Goal: Information Seeking & Learning: Learn about a topic

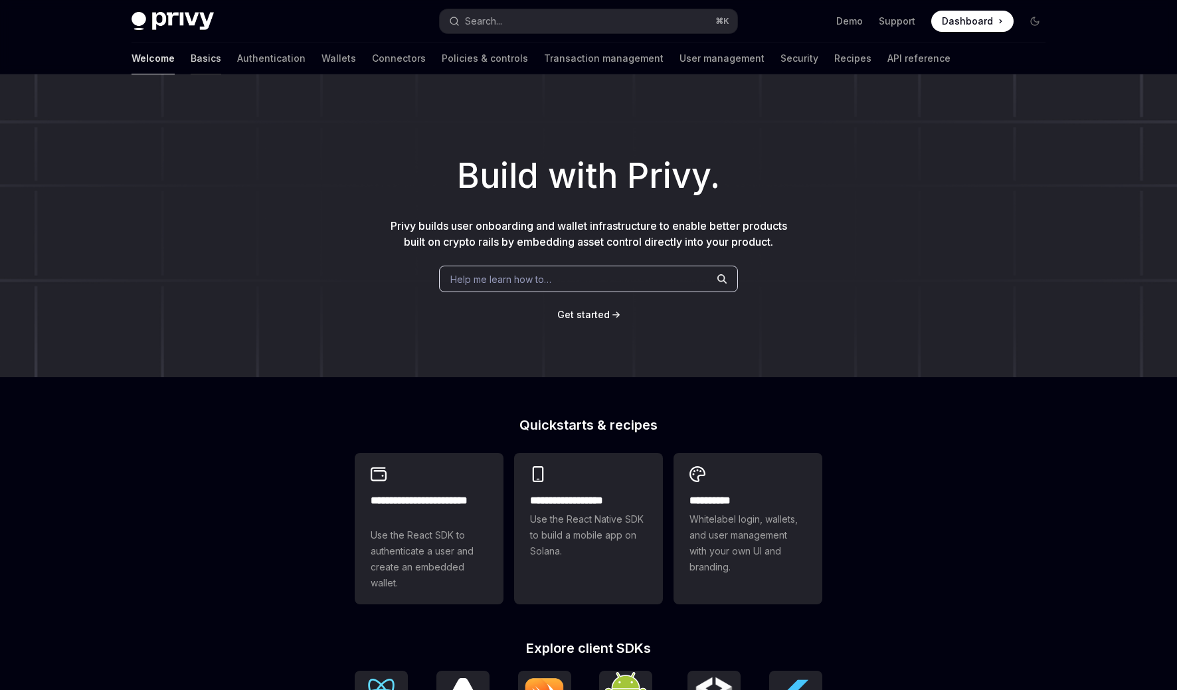
click at [191, 57] on link "Basics" at bounding box center [206, 58] width 31 height 32
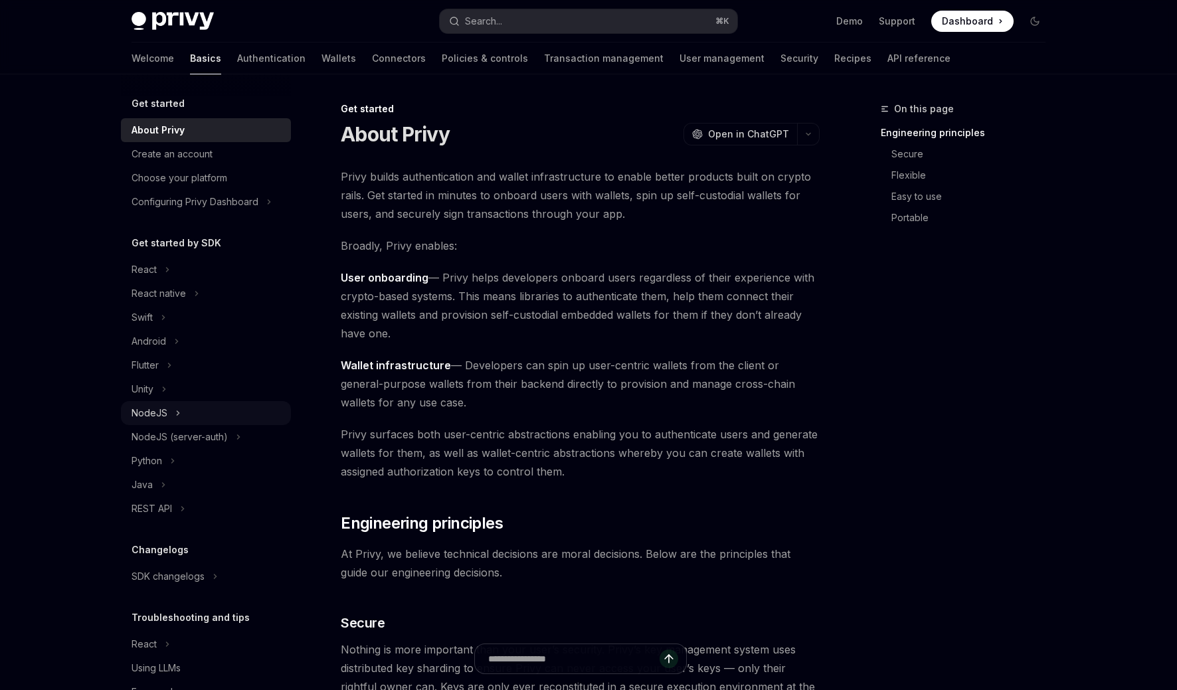
click at [203, 415] on div "NodeJS" at bounding box center [206, 413] width 170 height 24
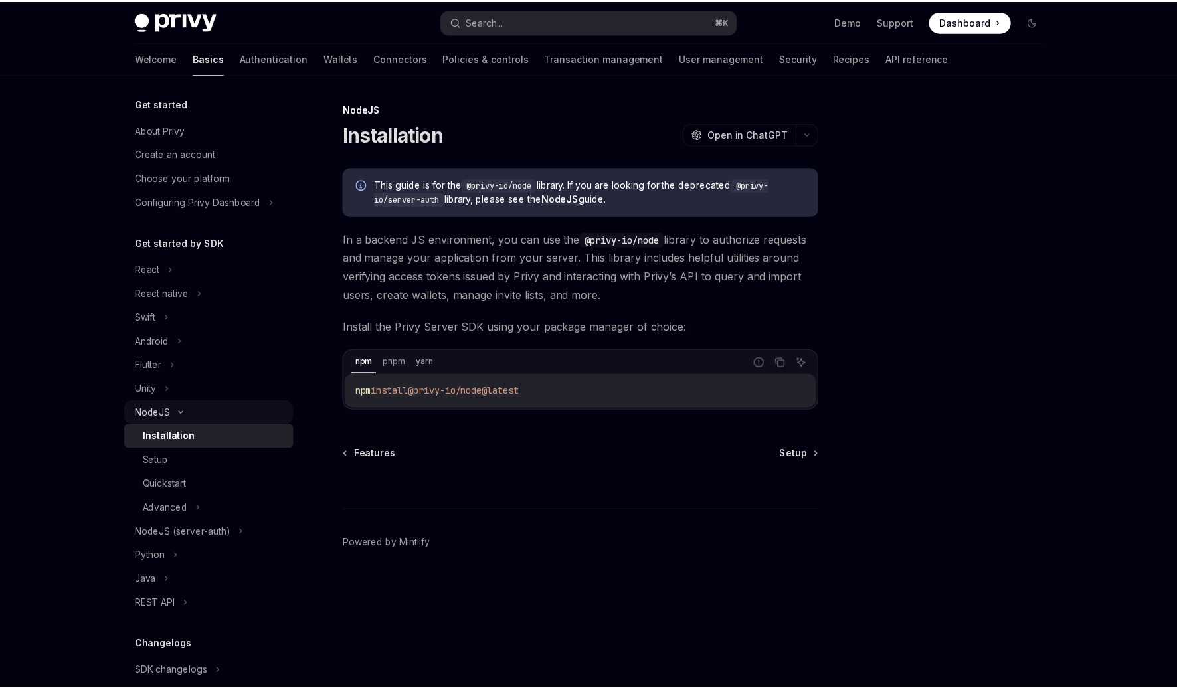
scroll to position [17, 0]
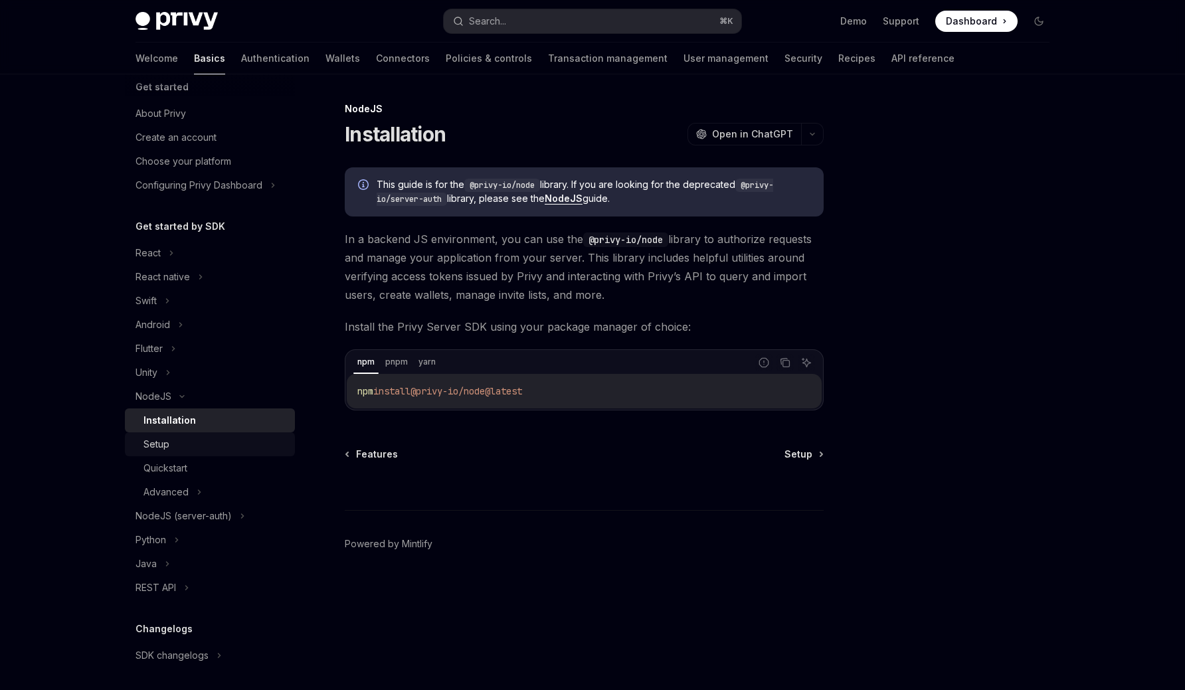
click at [256, 448] on div "Setup" at bounding box center [214, 444] width 143 height 16
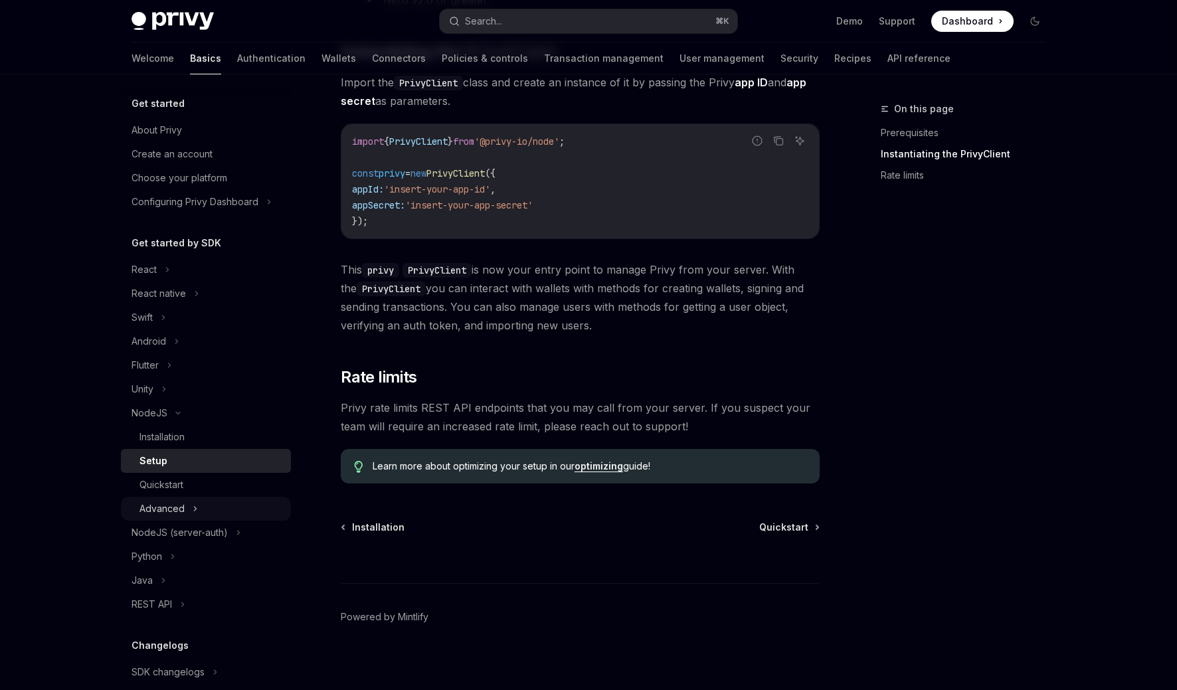
click at [178, 511] on div "Advanced" at bounding box center [161, 509] width 45 height 16
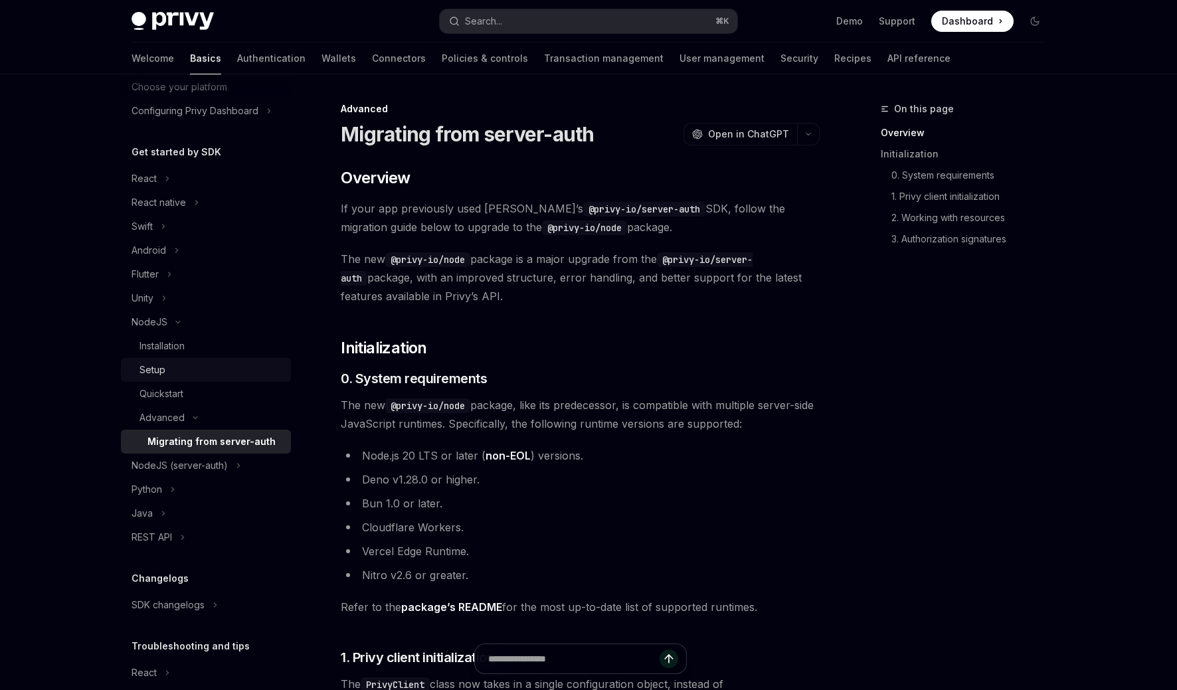
scroll to position [23, 0]
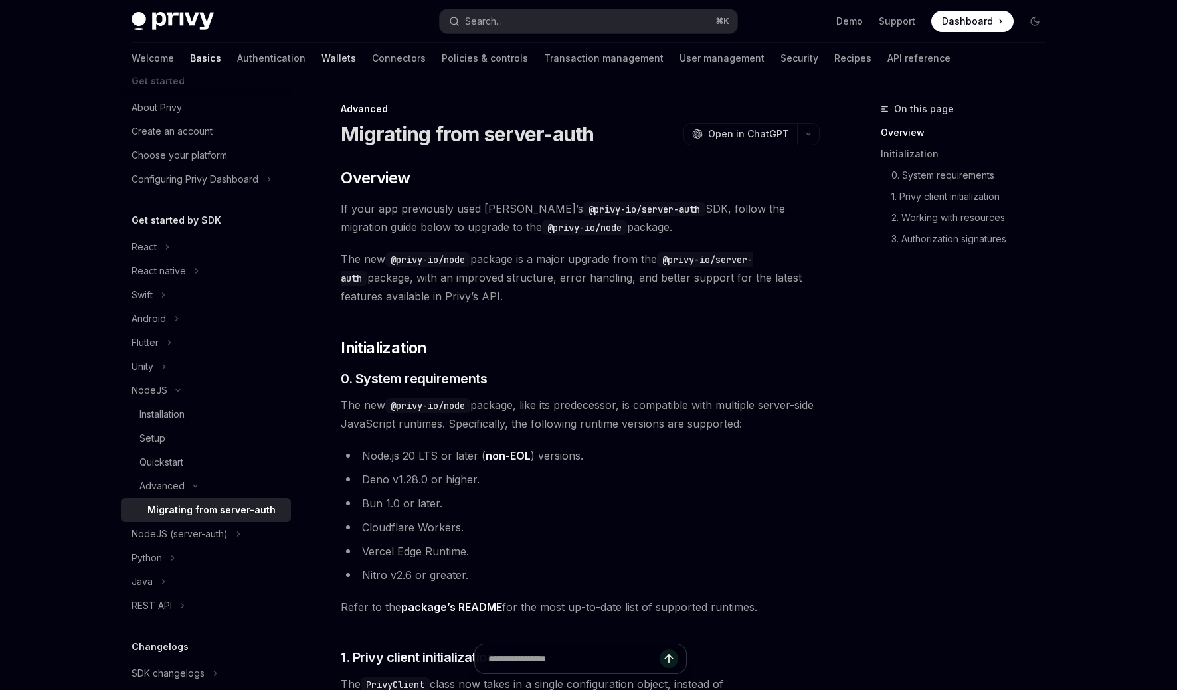
click at [321, 52] on link "Wallets" at bounding box center [338, 58] width 35 height 32
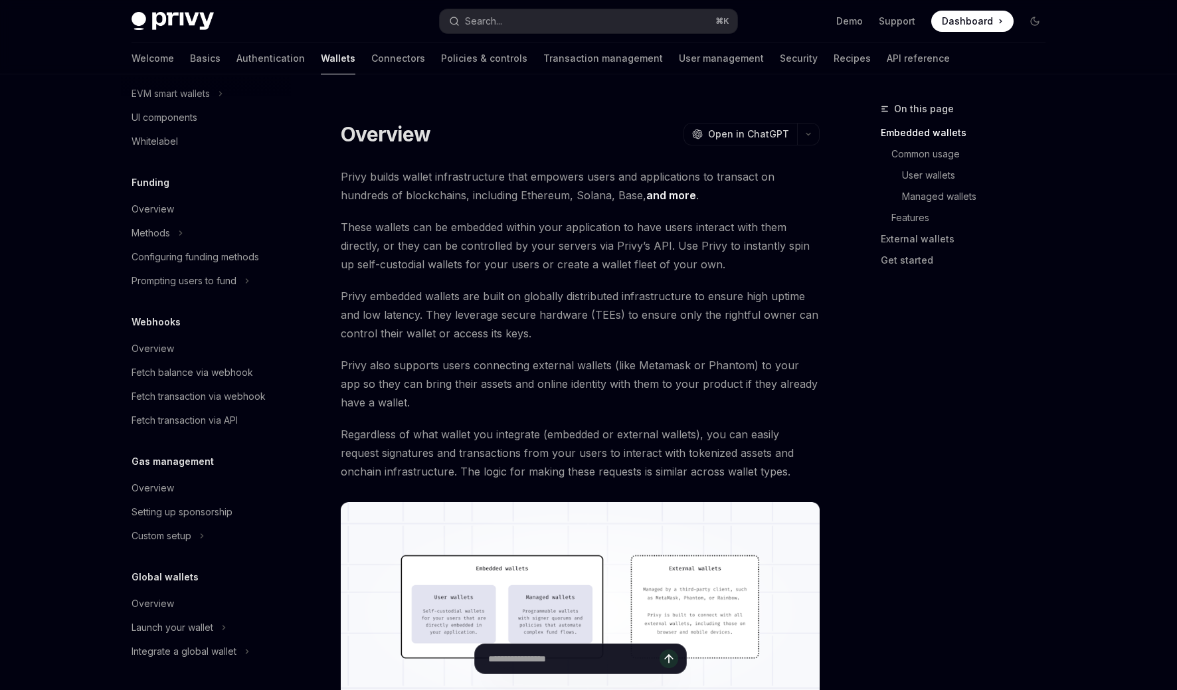
scroll to position [33, 0]
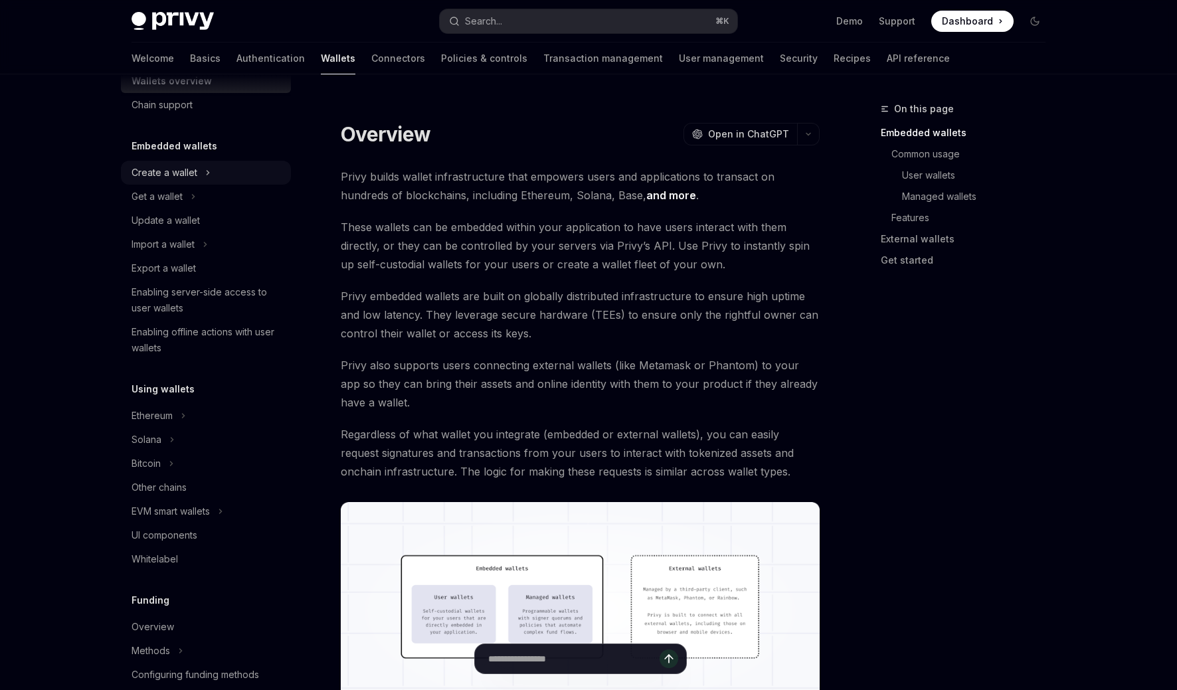
click at [179, 183] on div "Create a wallet" at bounding box center [206, 173] width 170 height 24
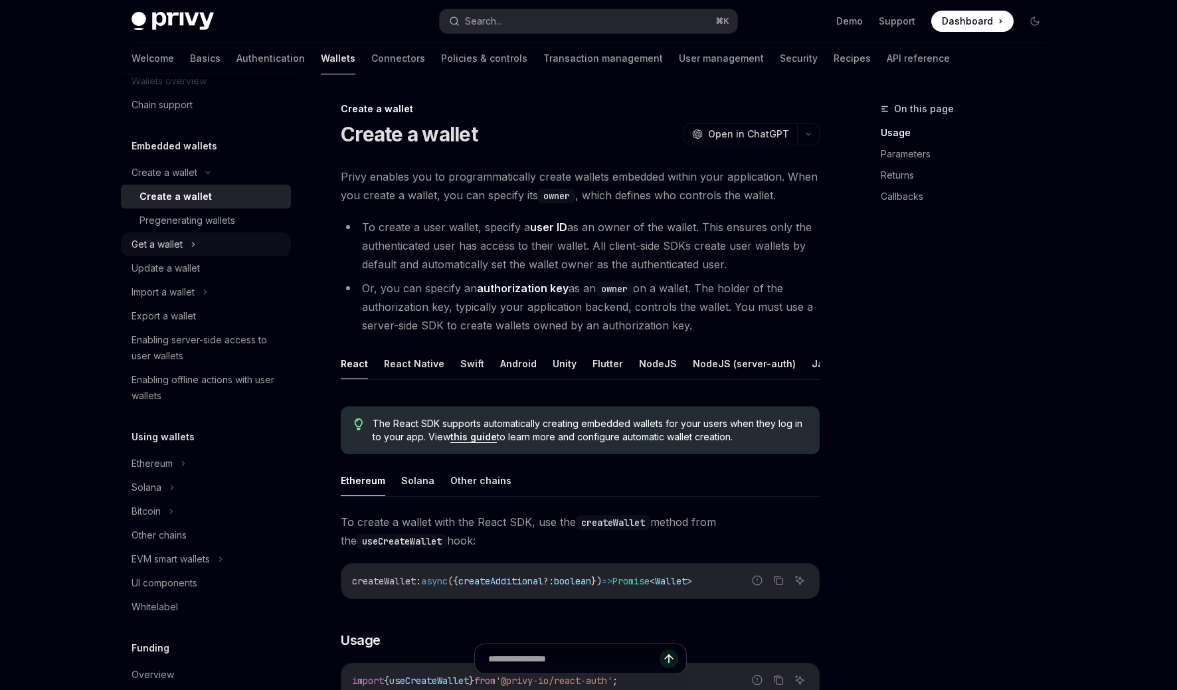
click at [191, 241] on div "Get a wallet" at bounding box center [206, 244] width 170 height 24
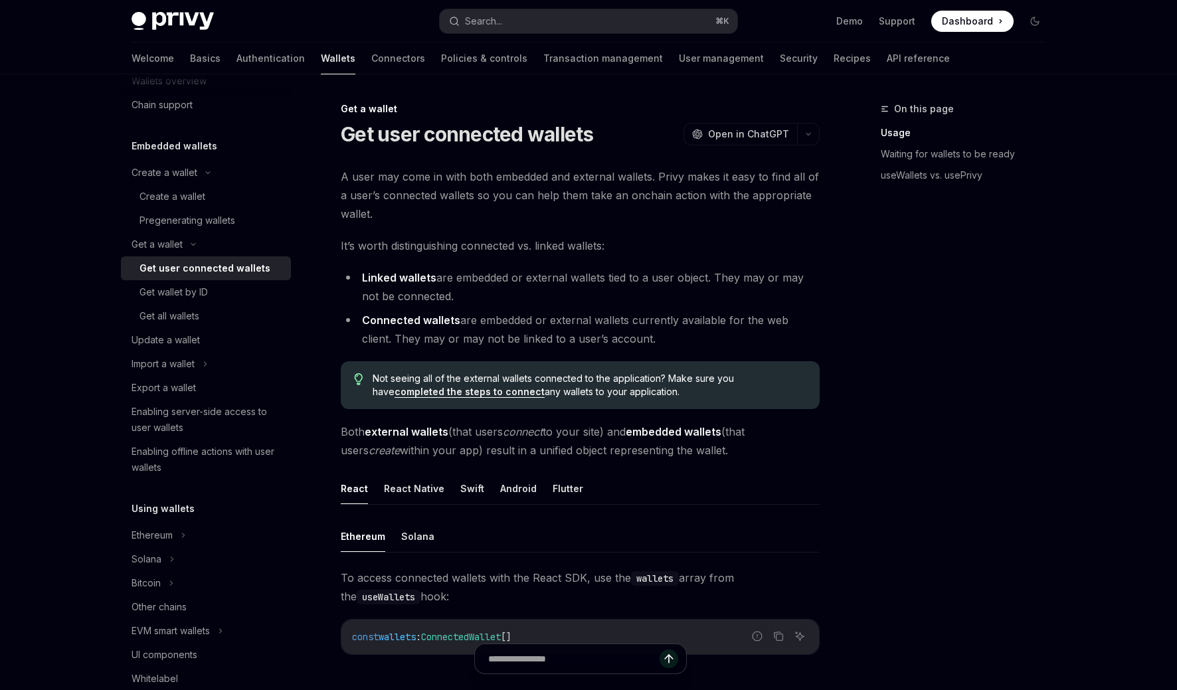
click at [205, 271] on div "Get user connected wallets" at bounding box center [204, 268] width 131 height 16
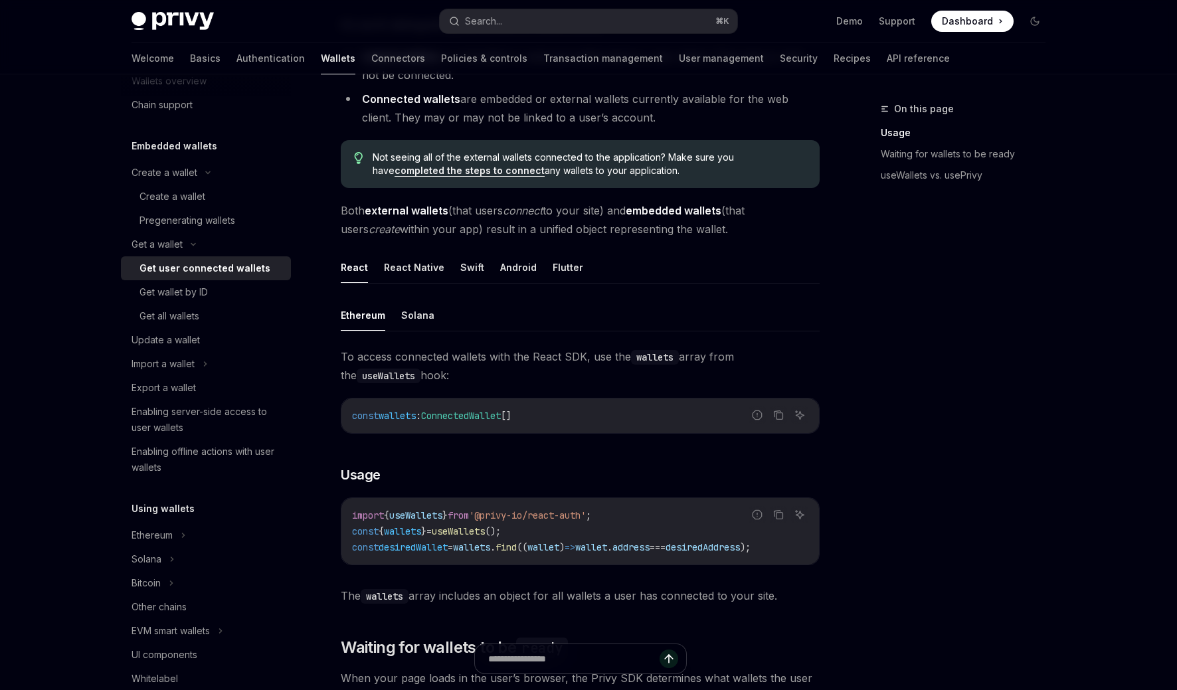
click at [991, 313] on div "On this page Usage Waiting for wallets to be ready useWallets vs. usePrivy" at bounding box center [955, 395] width 202 height 589
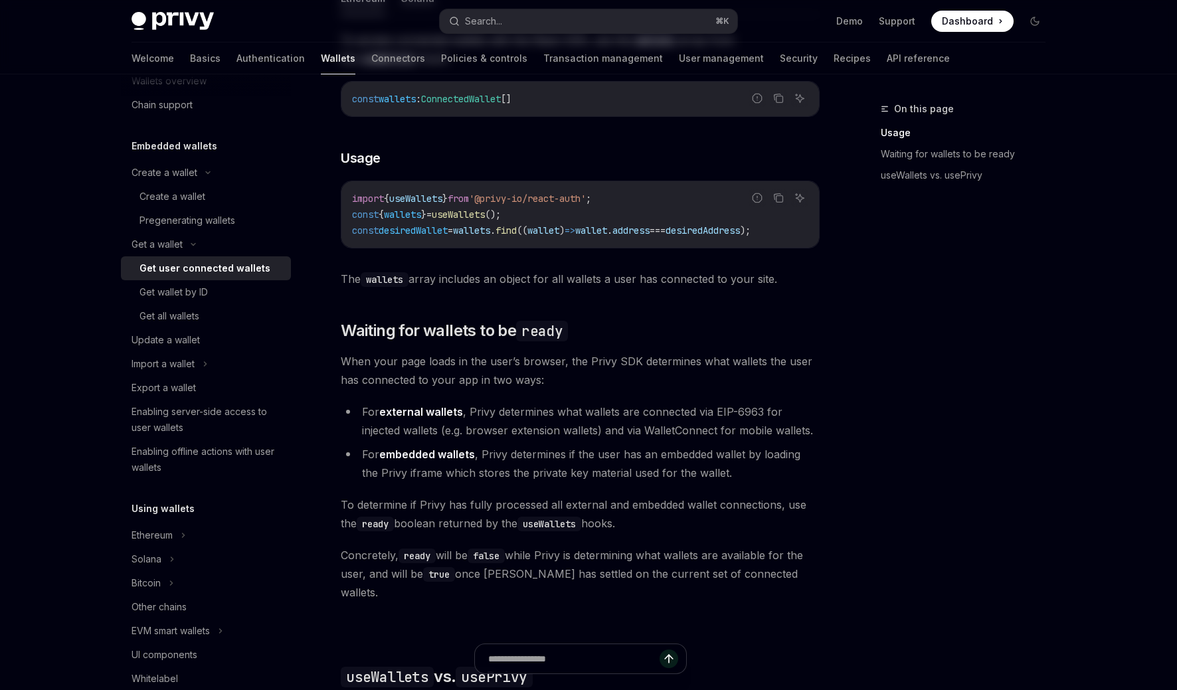
scroll to position [0, 0]
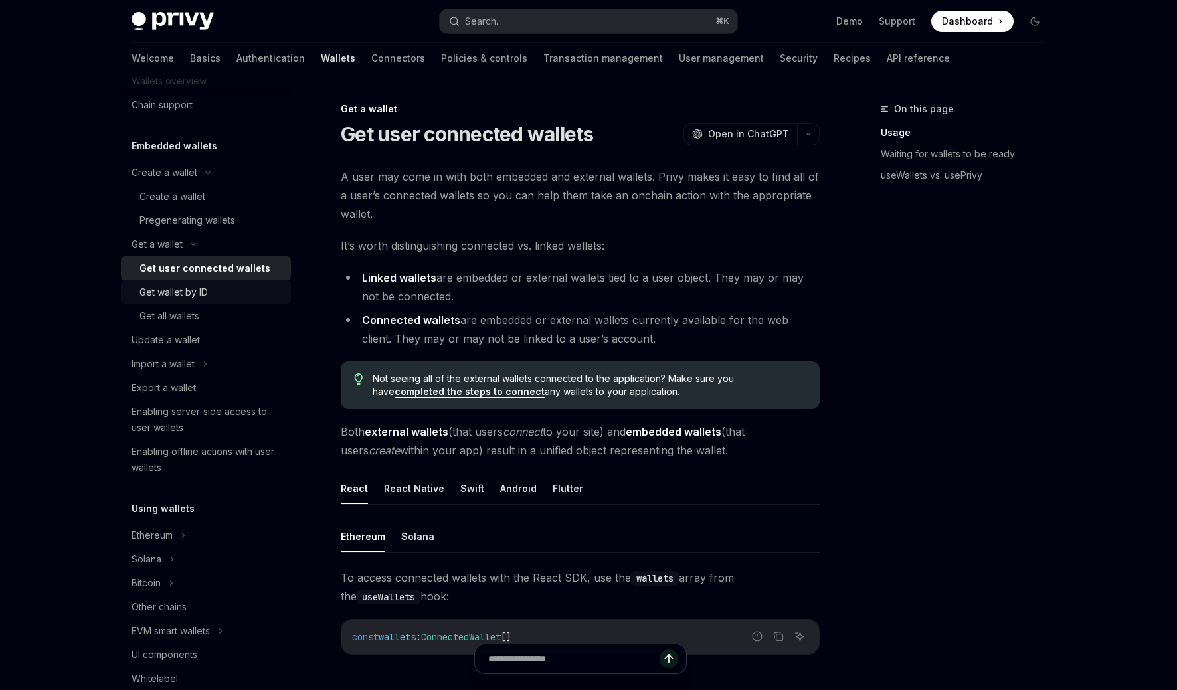
click at [179, 296] on div "Get wallet by ID" at bounding box center [173, 292] width 68 height 16
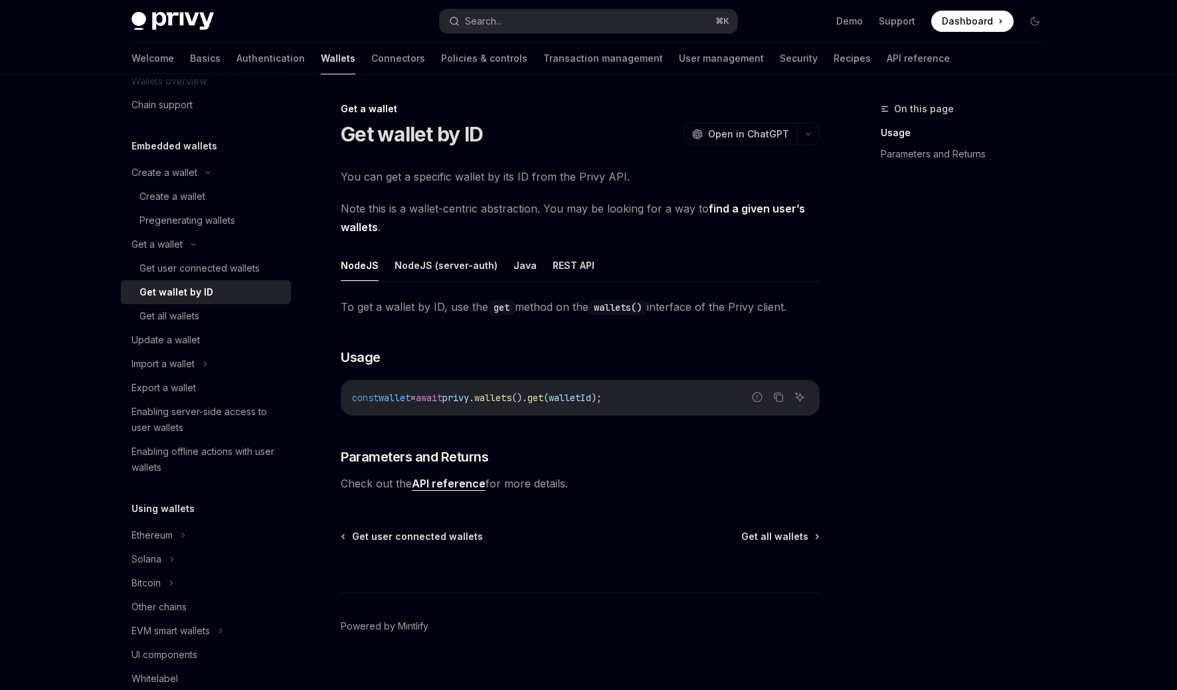
click at [586, 400] on span "walletId" at bounding box center [570, 398] width 42 height 12
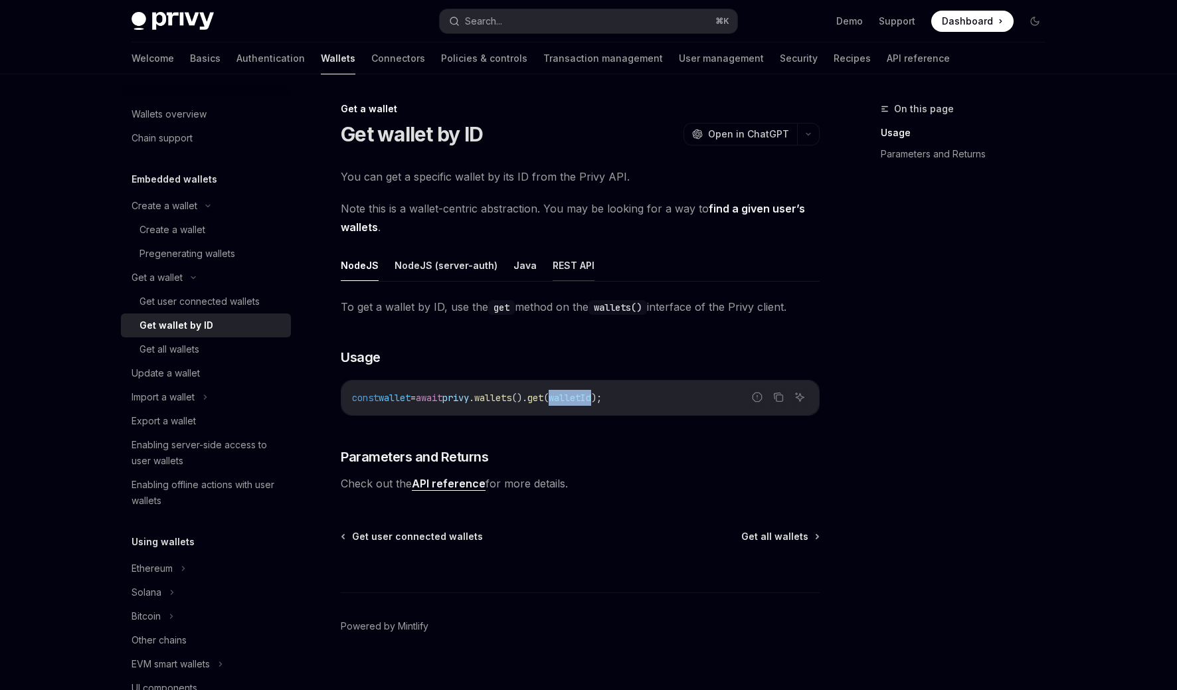
click at [584, 270] on button "REST API" at bounding box center [573, 265] width 42 height 31
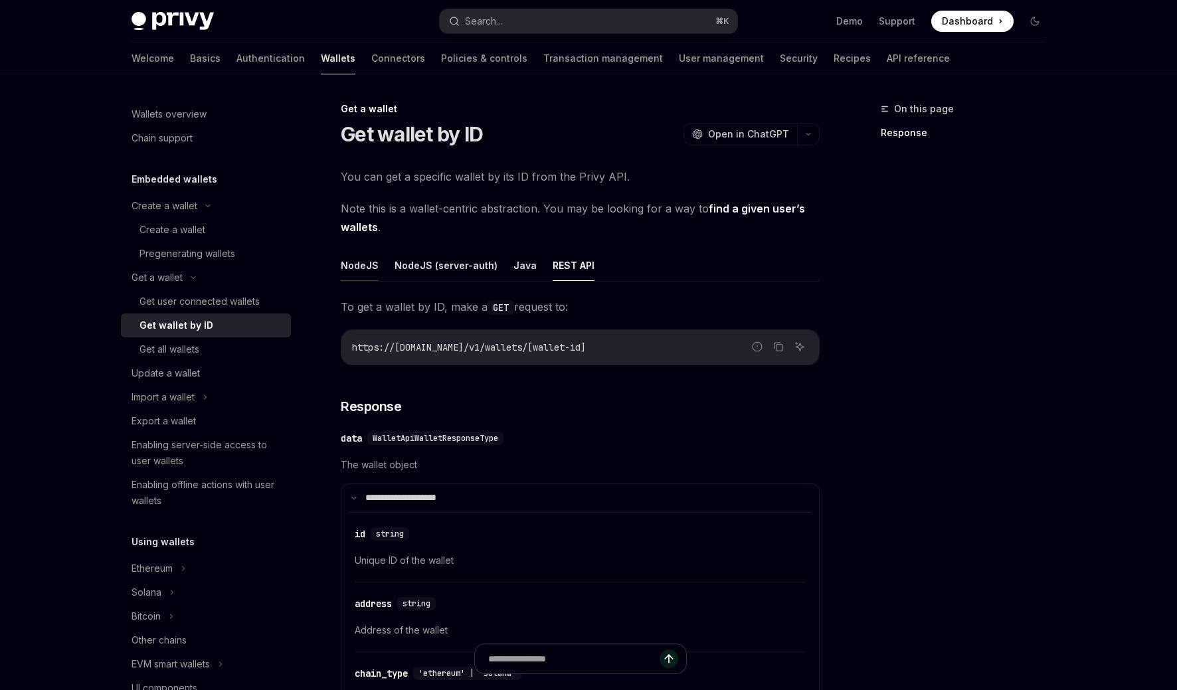
click at [341, 258] on button "NodeJS" at bounding box center [360, 265] width 38 height 31
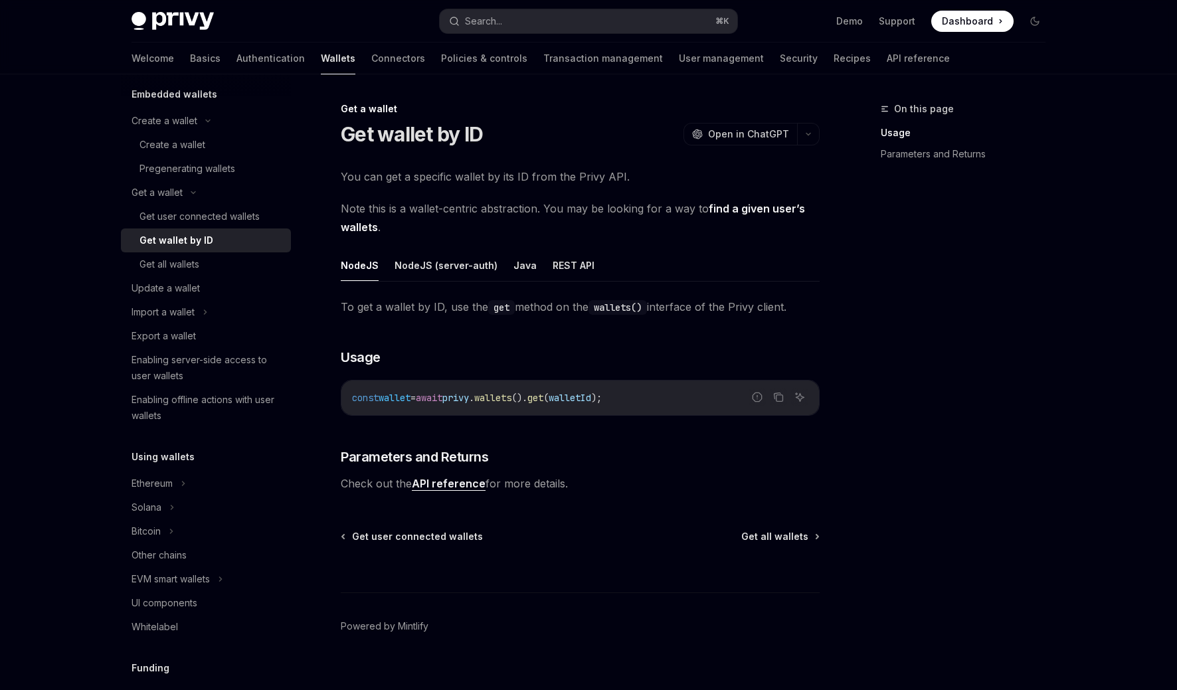
scroll to position [221, 0]
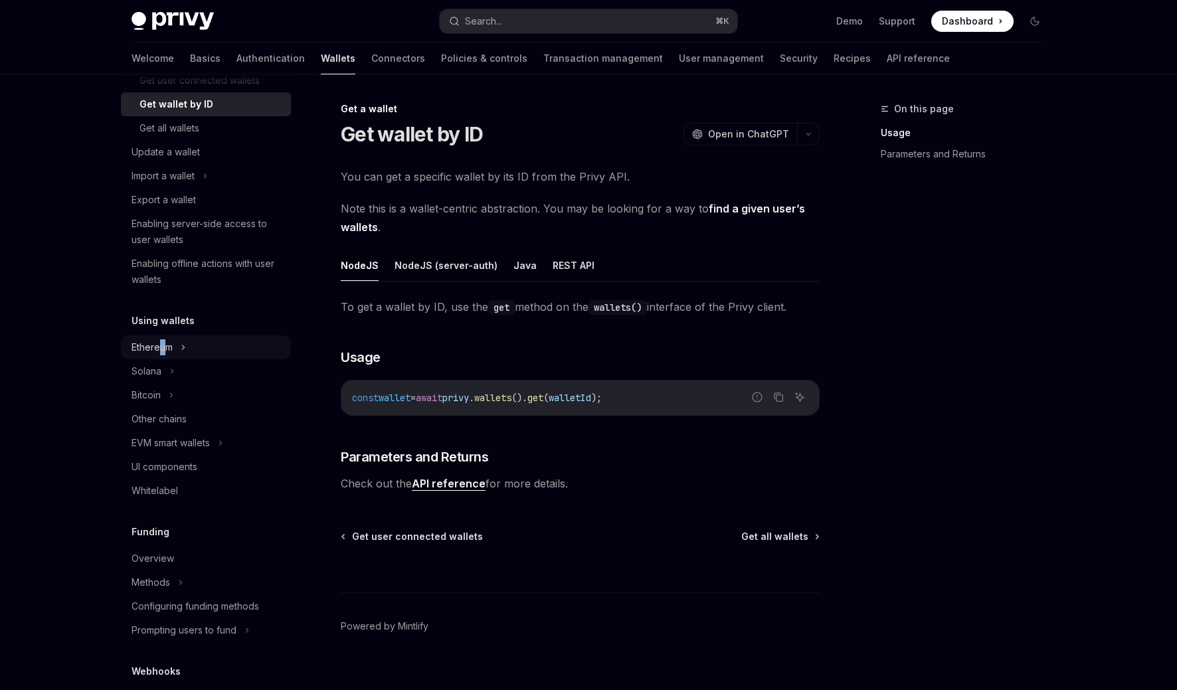
click at [159, 346] on div "Ethereum" at bounding box center [151, 347] width 41 height 16
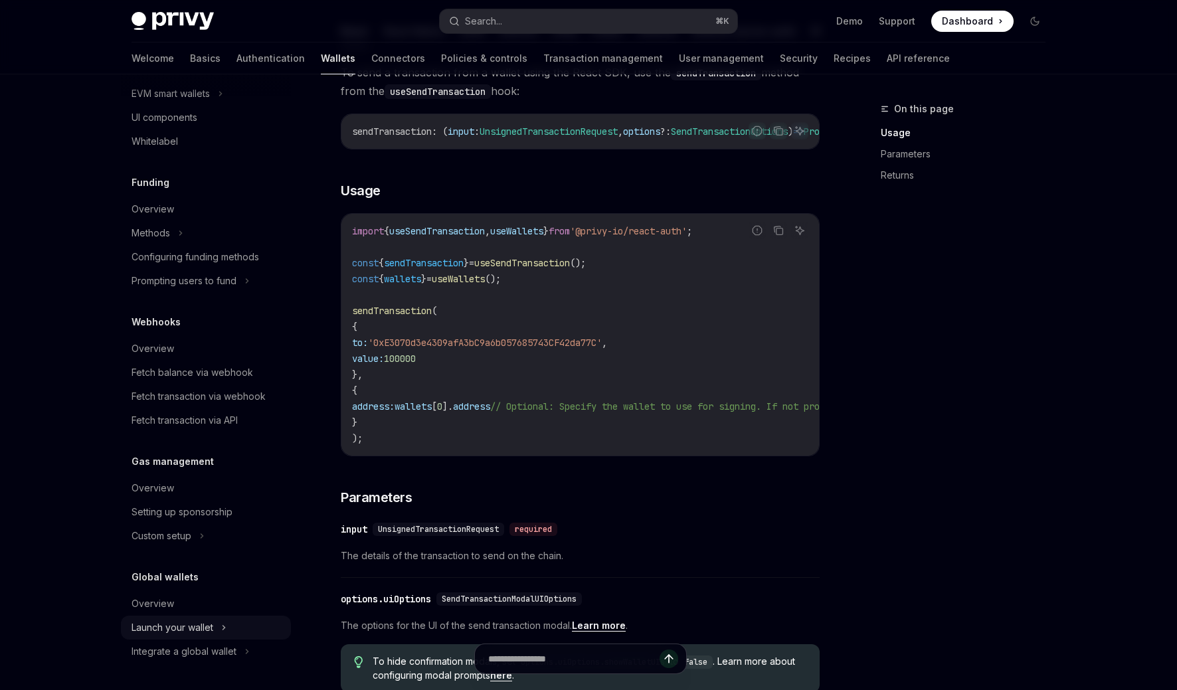
scroll to position [161, 0]
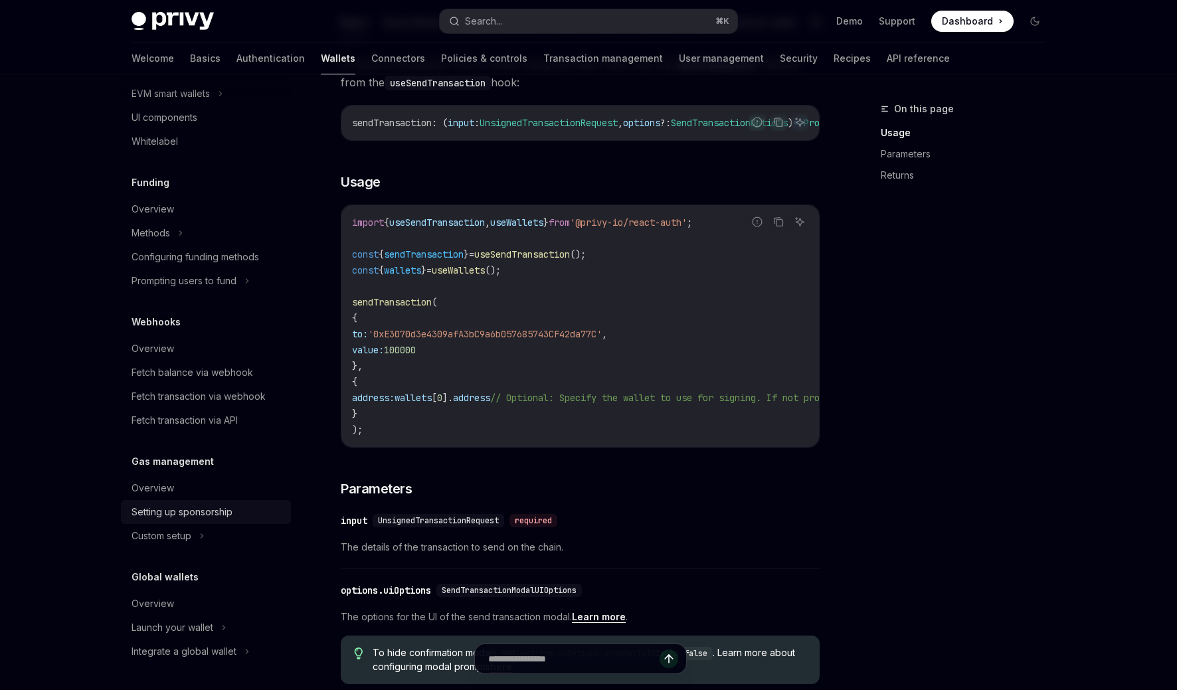
click at [212, 509] on div "Setting up sponsorship" at bounding box center [181, 512] width 101 height 16
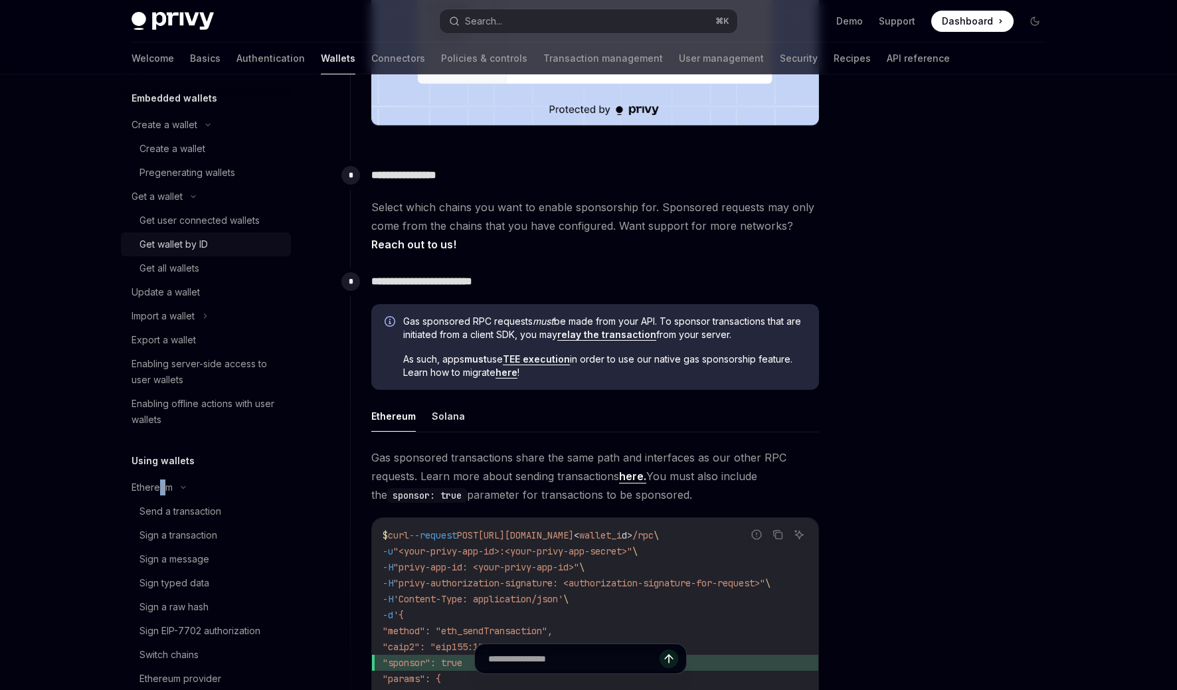
scroll to position [35, 0]
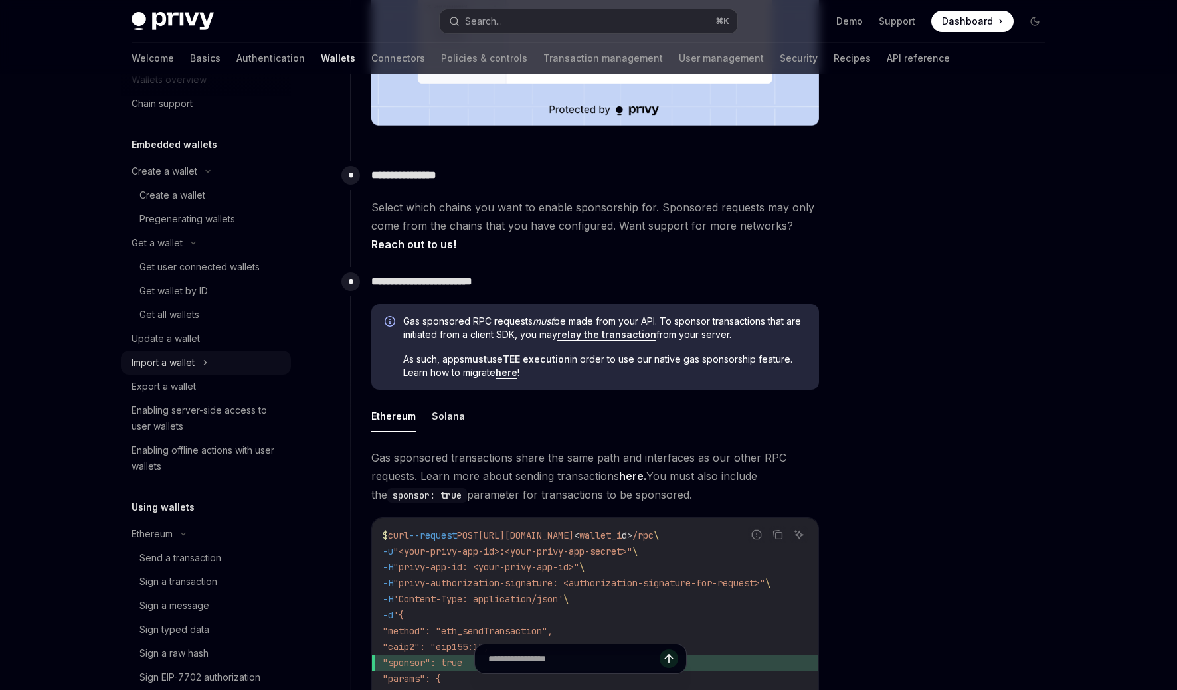
click at [176, 357] on div "Import a wallet" at bounding box center [162, 363] width 63 height 16
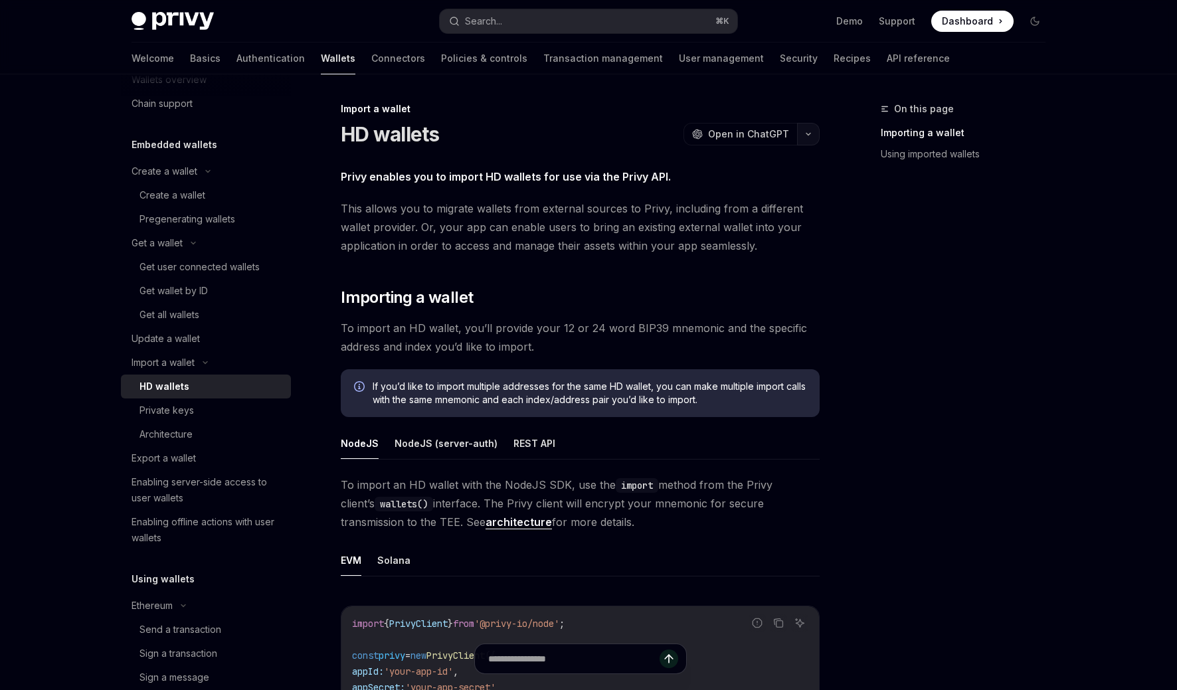
click at [801, 141] on button "button" at bounding box center [808, 134] width 23 height 23
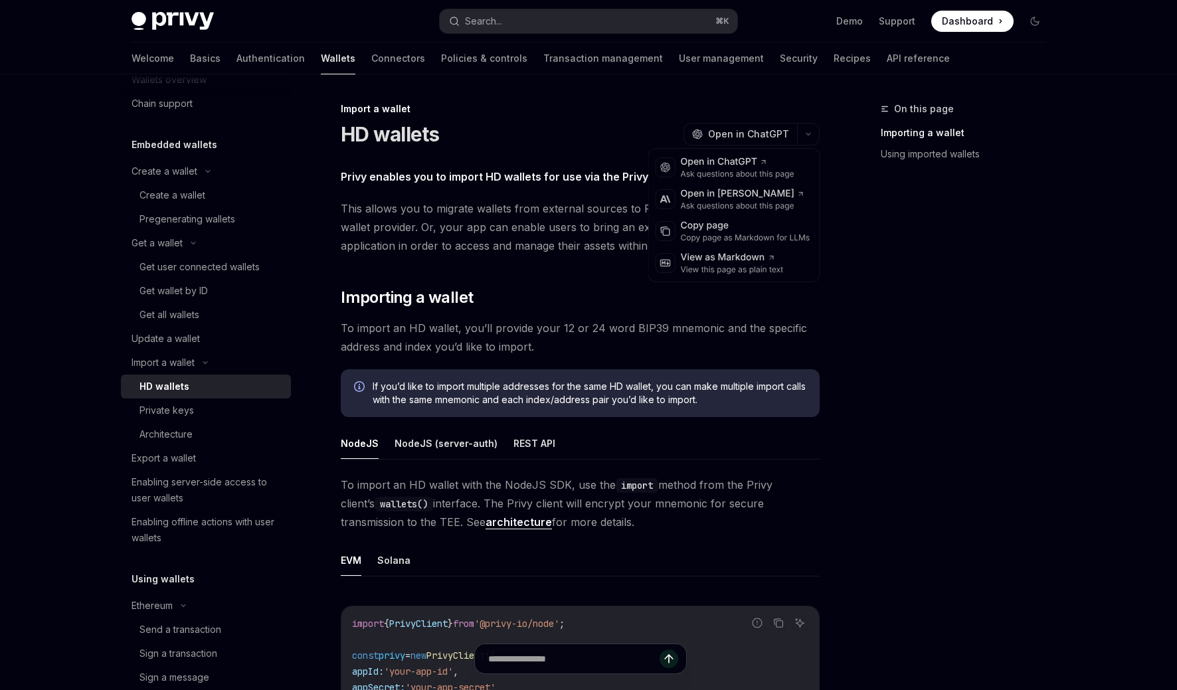
click at [891, 465] on div "On this page Importing a wallet Using imported wallets" at bounding box center [955, 395] width 202 height 589
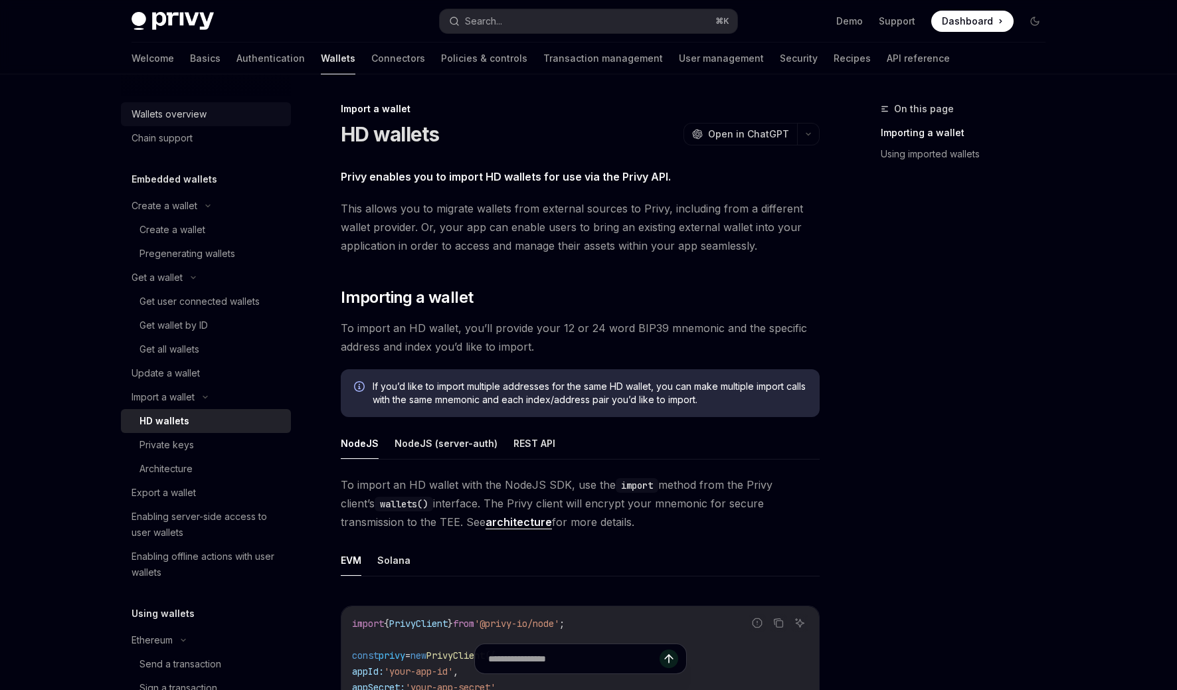
click at [189, 114] on div "Wallets overview" at bounding box center [168, 114] width 75 height 16
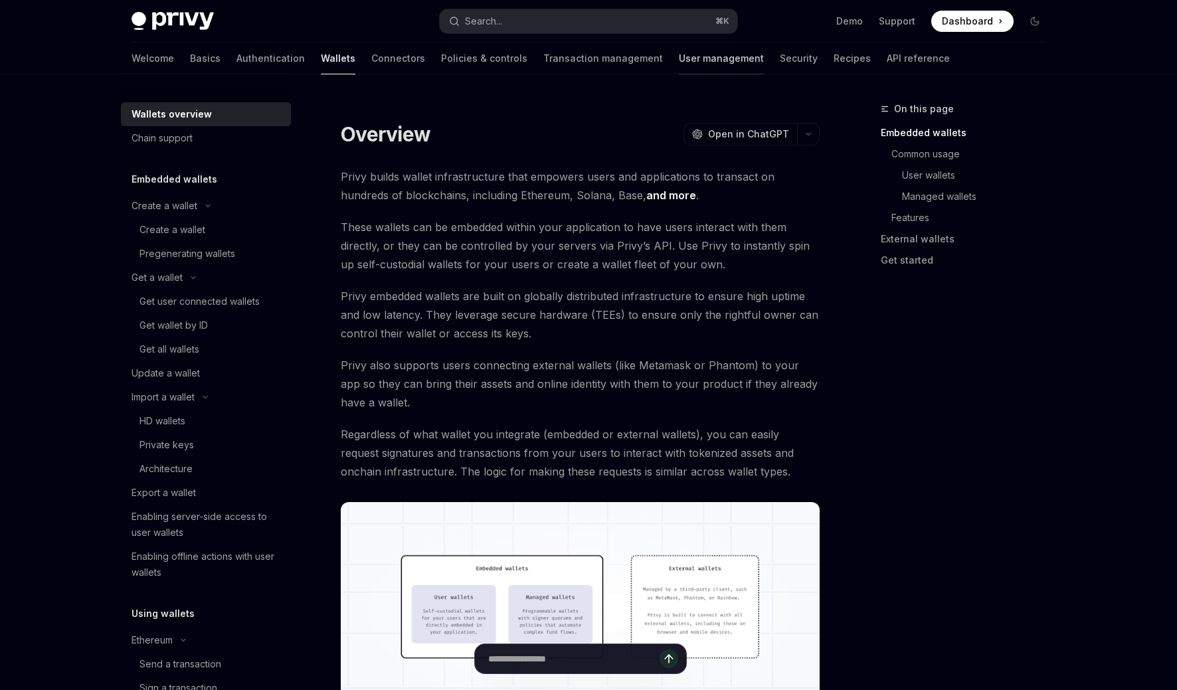
click at [679, 56] on link "User management" at bounding box center [721, 58] width 85 height 32
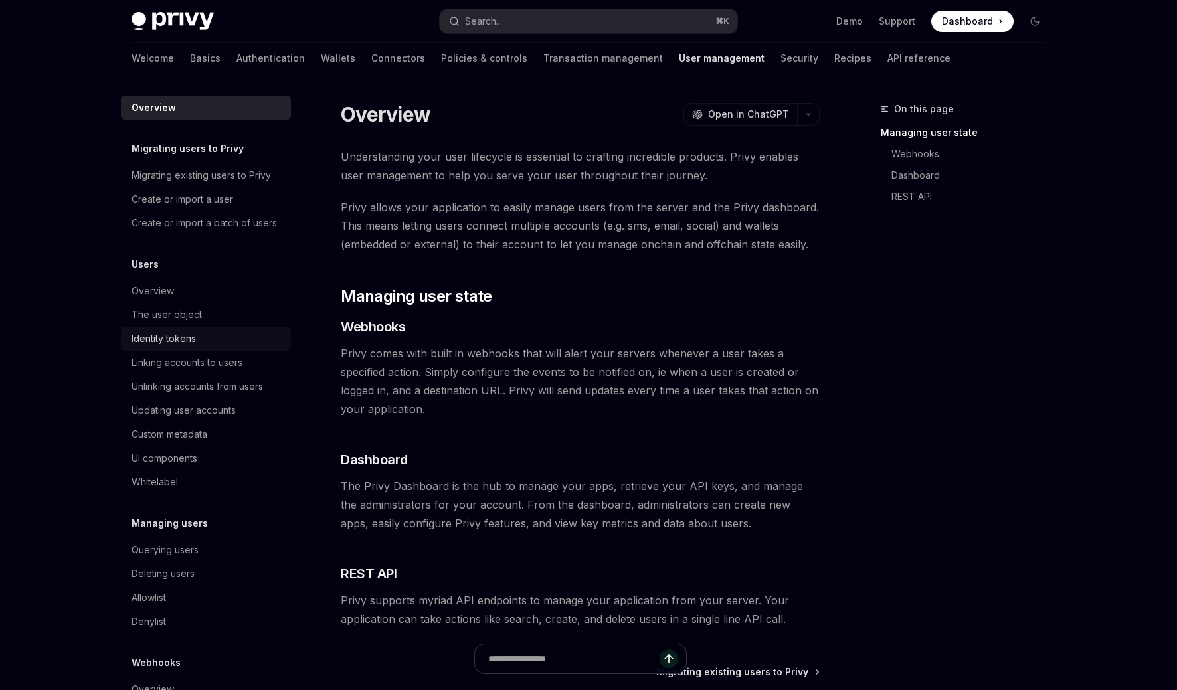
scroll to position [38, 0]
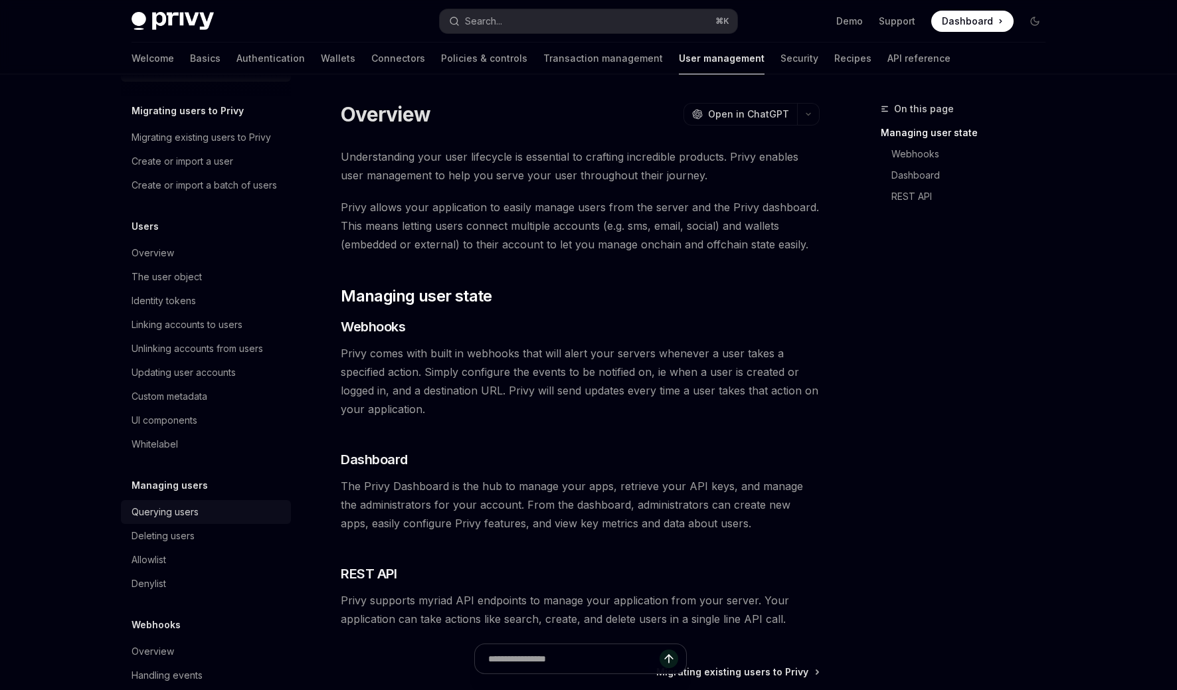
click at [179, 520] on div "Querying users" at bounding box center [164, 512] width 67 height 16
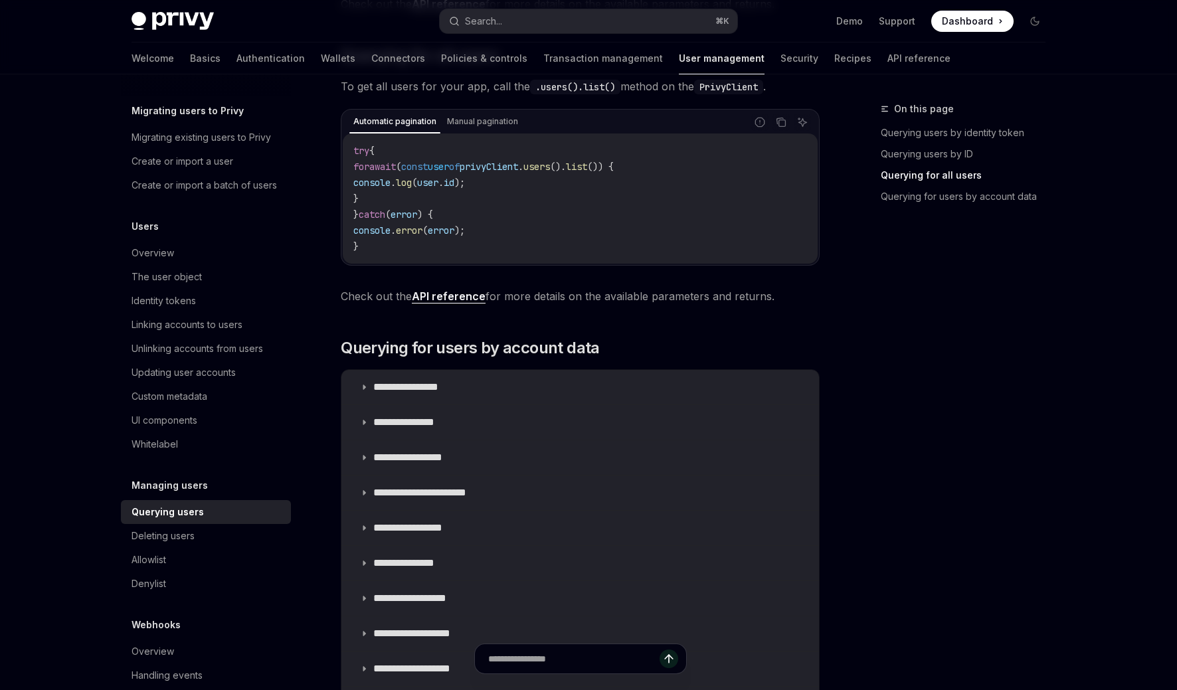
scroll to position [815, 0]
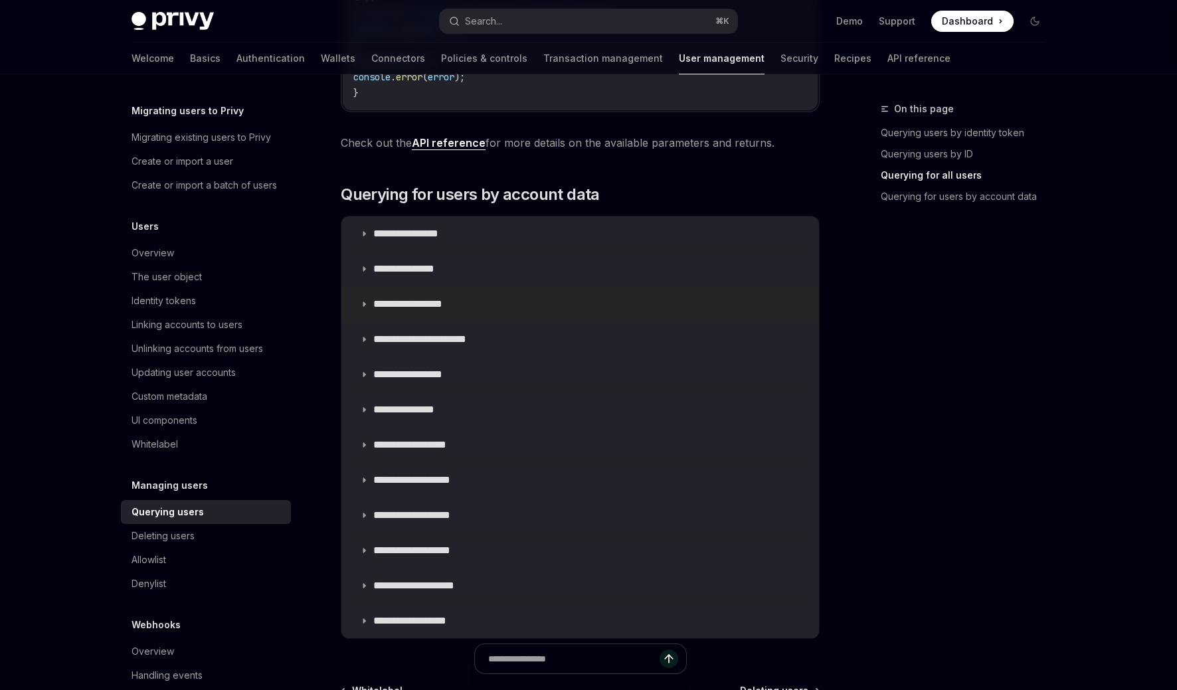
click at [465, 315] on summary "**********" at bounding box center [579, 304] width 477 height 35
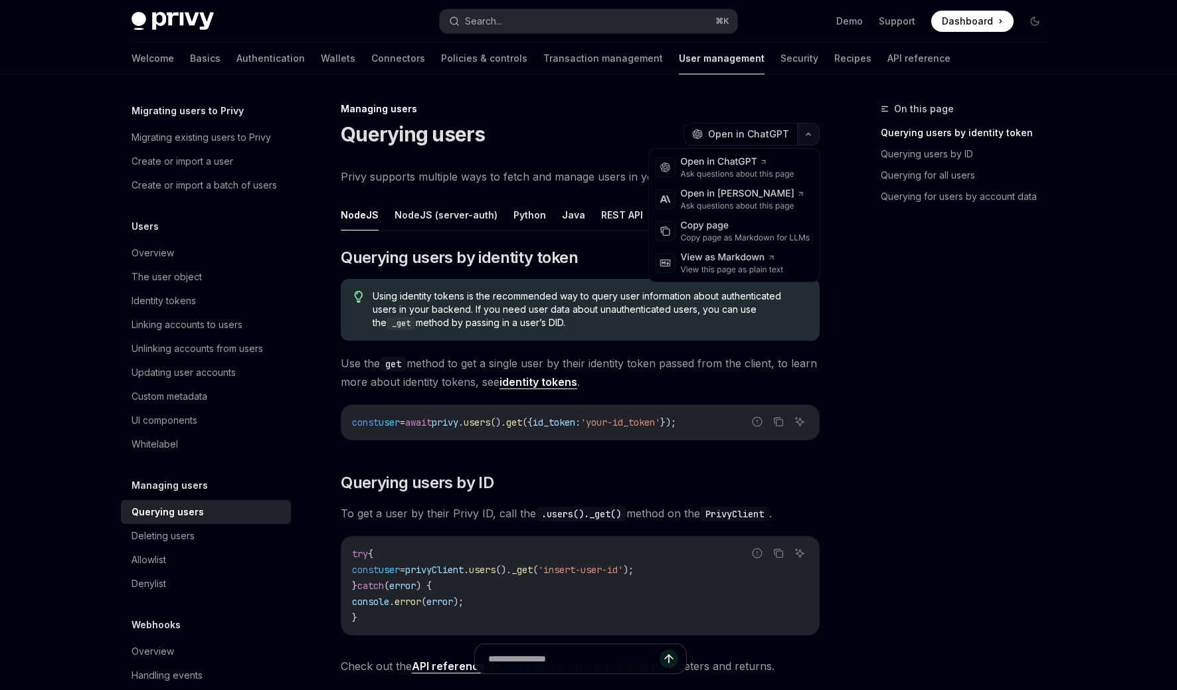
click at [805, 137] on button "button" at bounding box center [808, 134] width 23 height 23
click at [739, 235] on div "Copy page as Markdown for LLMs" at bounding box center [745, 237] width 129 height 11
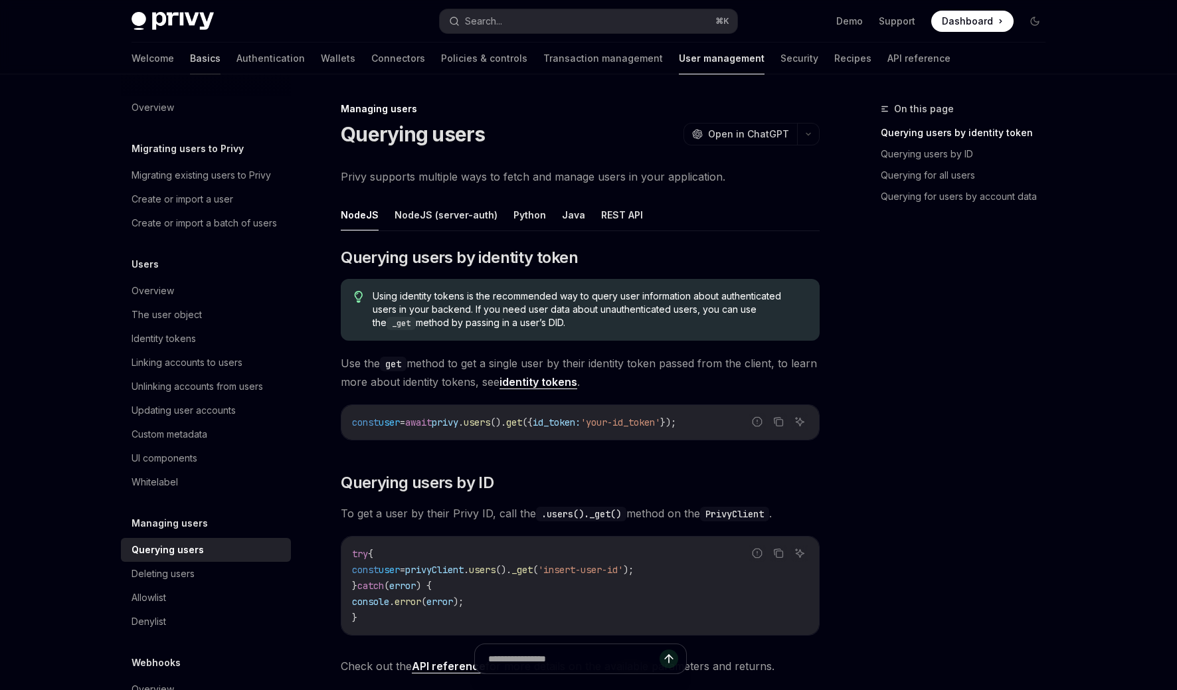
click at [190, 52] on link "Basics" at bounding box center [205, 58] width 31 height 32
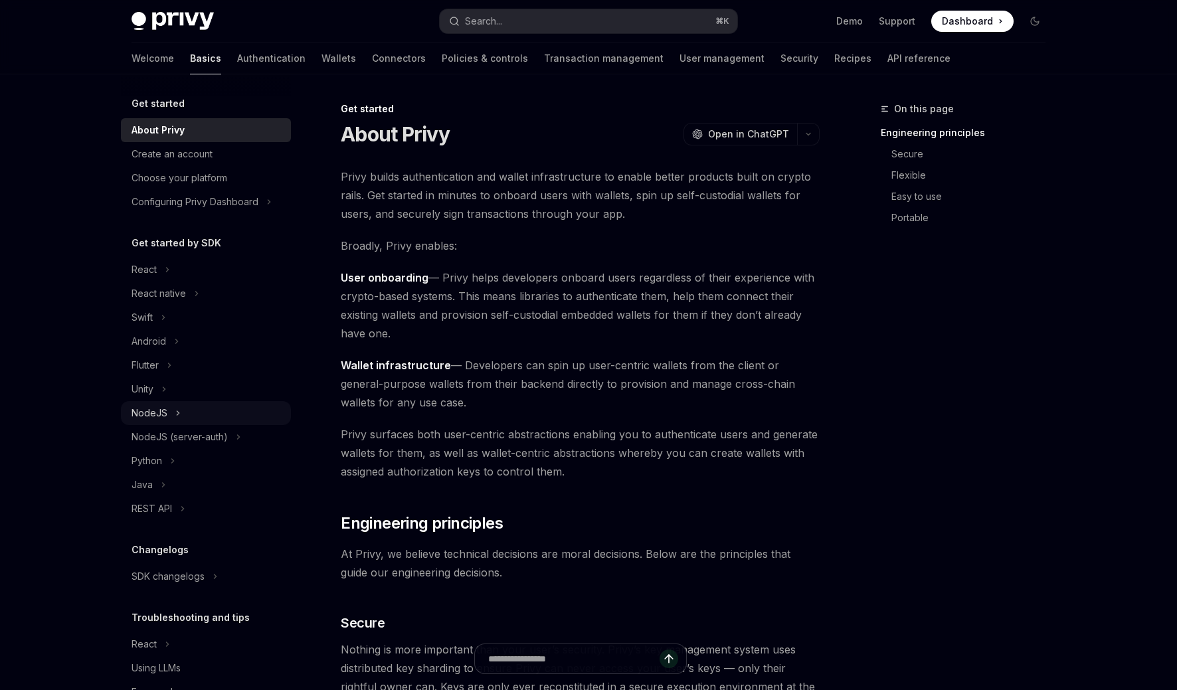
click at [177, 414] on icon at bounding box center [177, 413] width 5 height 16
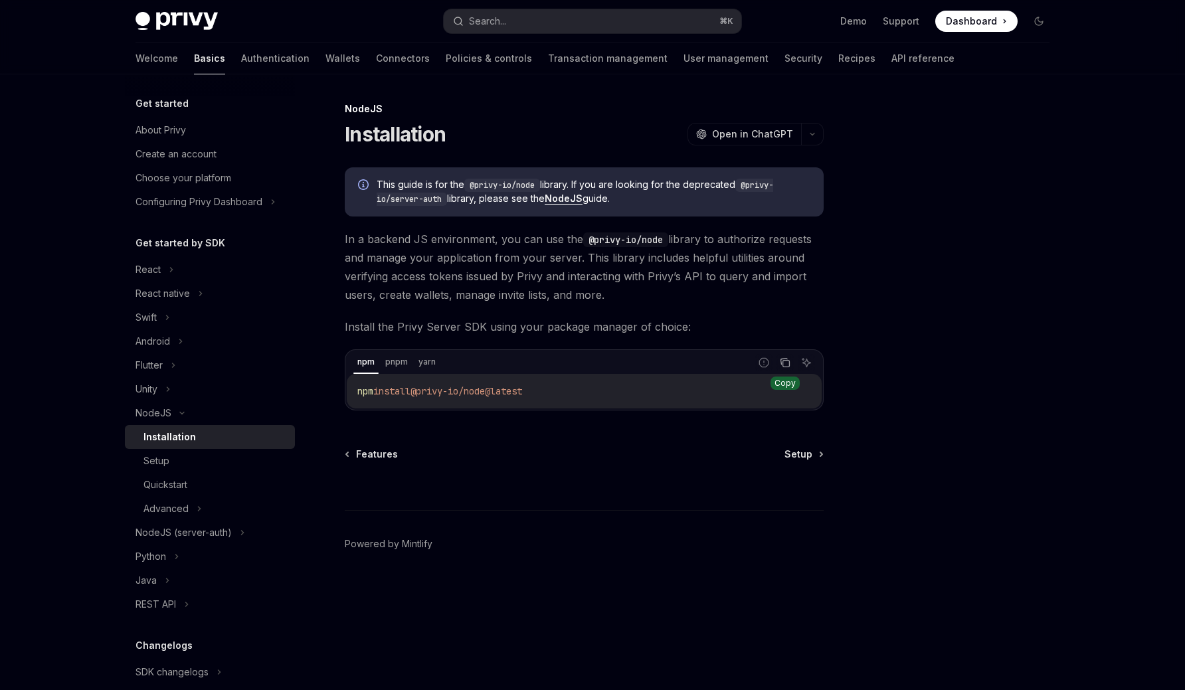
click at [788, 363] on icon "Copy the contents from the code block" at bounding box center [785, 362] width 11 height 11
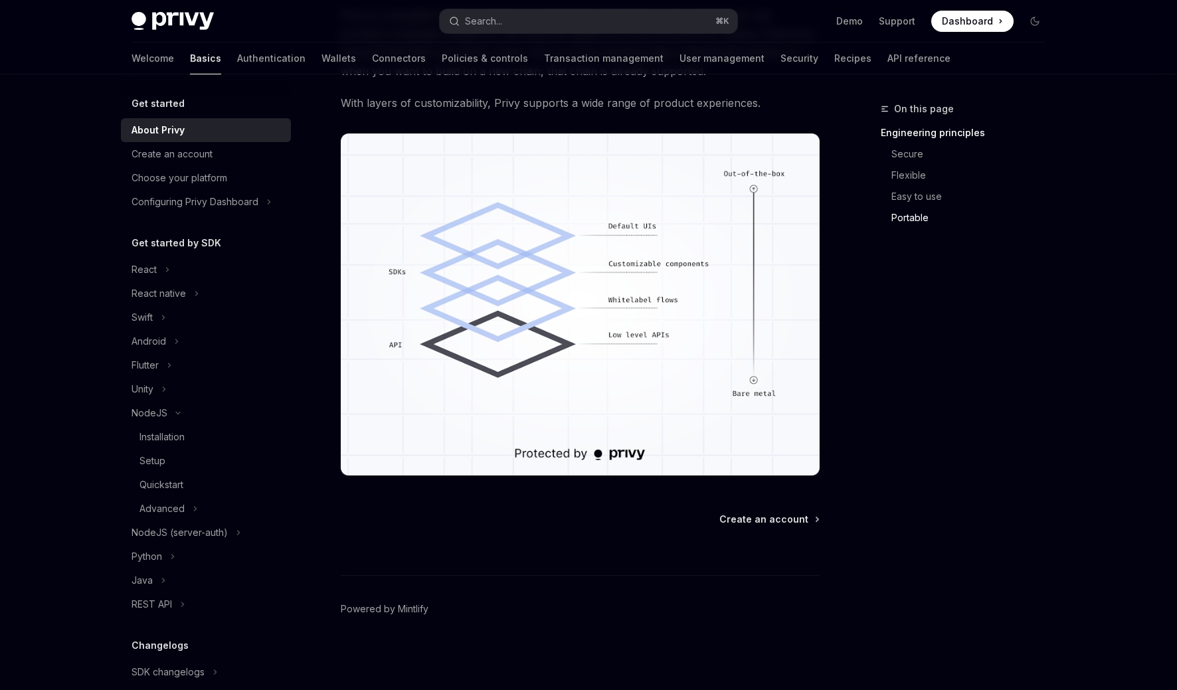
scroll to position [532, 0]
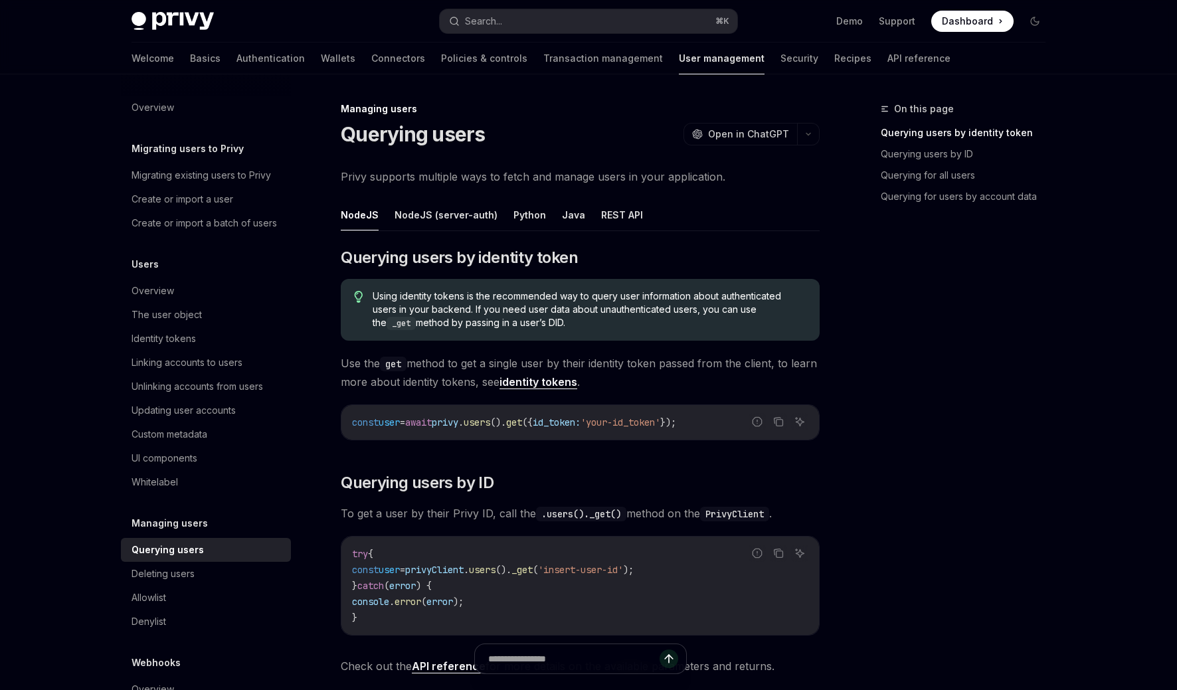
click at [815, 122] on div "Querying users OpenAI Open in ChatGPT" at bounding box center [580, 134] width 479 height 24
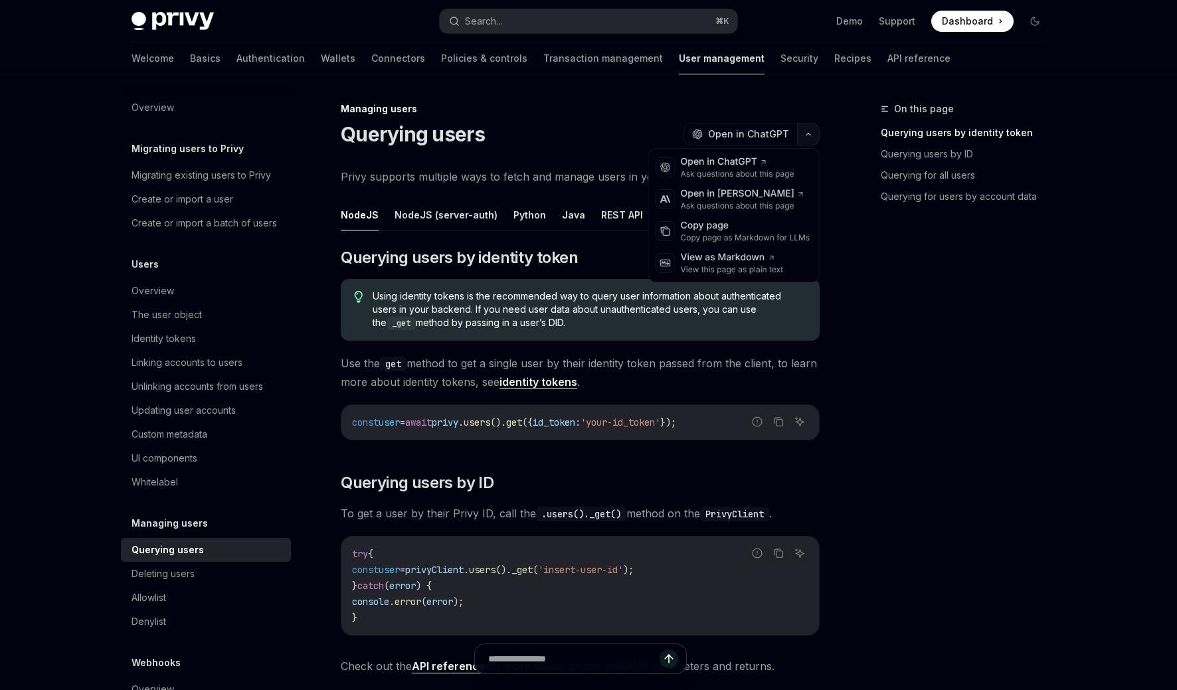
click at [809, 124] on button "button" at bounding box center [808, 134] width 23 height 23
click at [712, 217] on div "Copy page Copy page as Markdown for LLMs" at bounding box center [733, 231] width 165 height 32
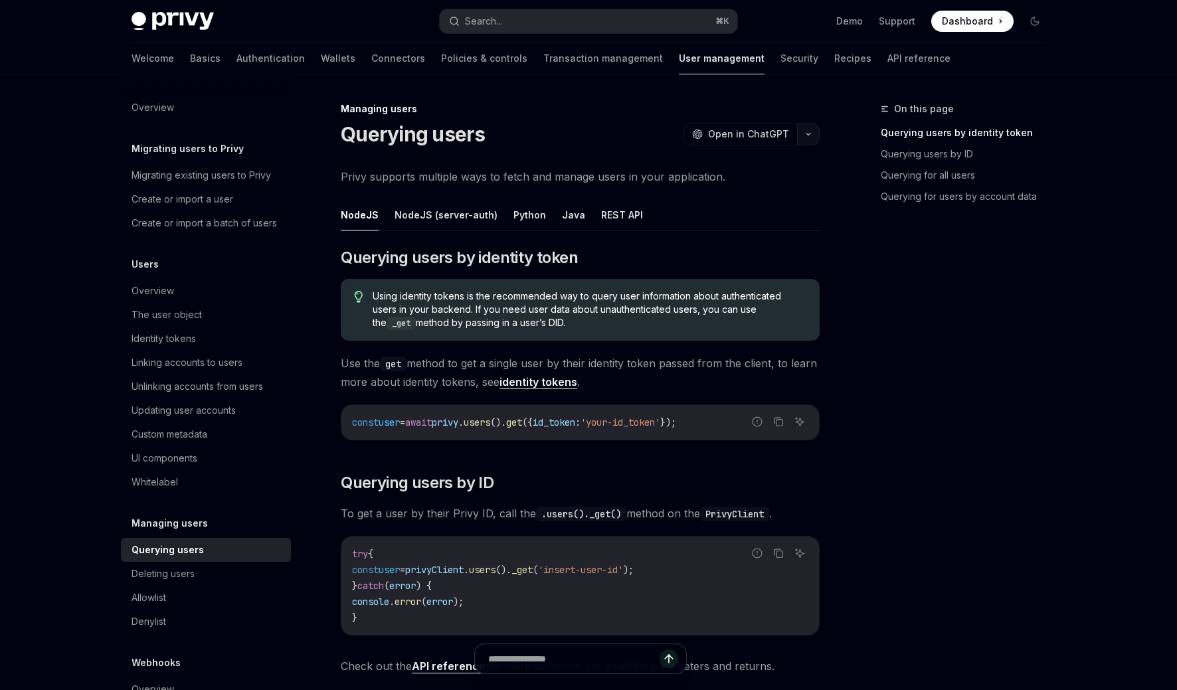
click at [806, 139] on button "button" at bounding box center [808, 134] width 23 height 23
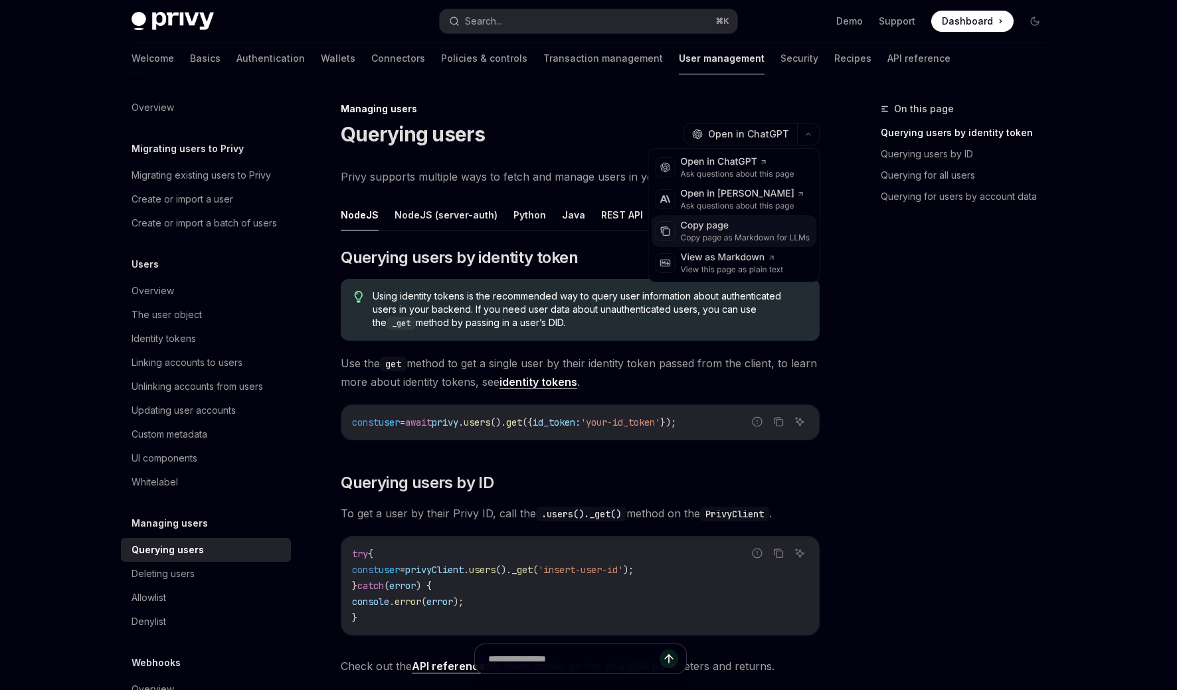
click at [742, 230] on div "Copy page" at bounding box center [745, 225] width 129 height 13
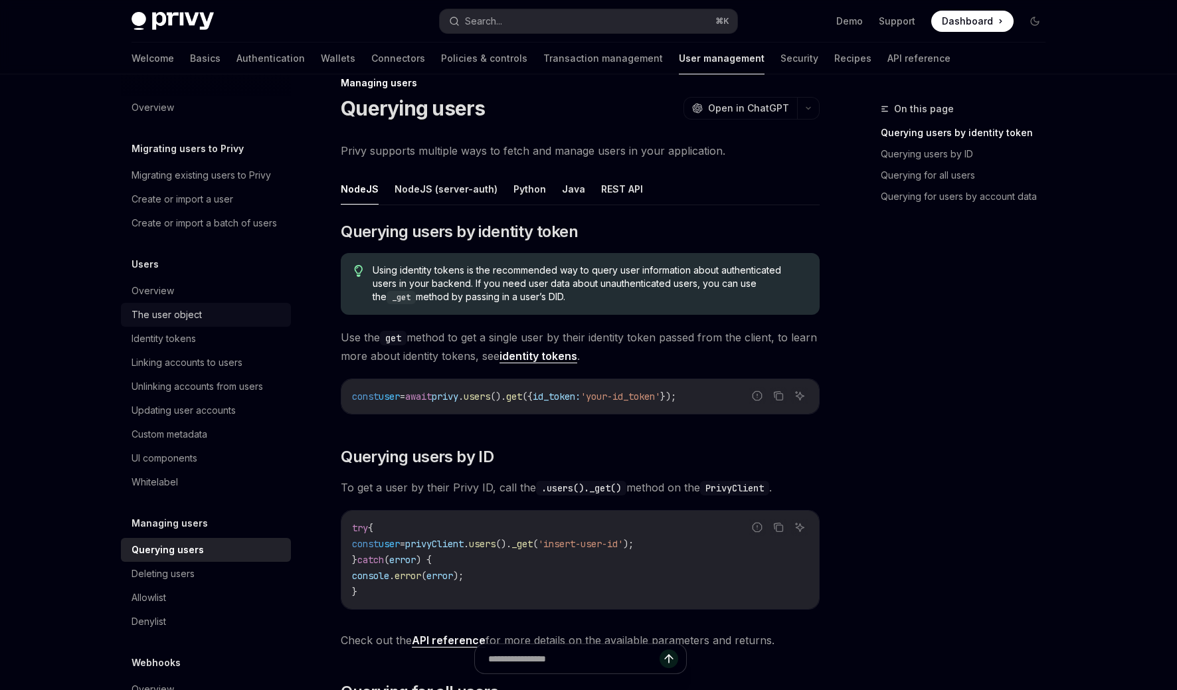
click at [198, 323] on div "The user object" at bounding box center [166, 315] width 70 height 16
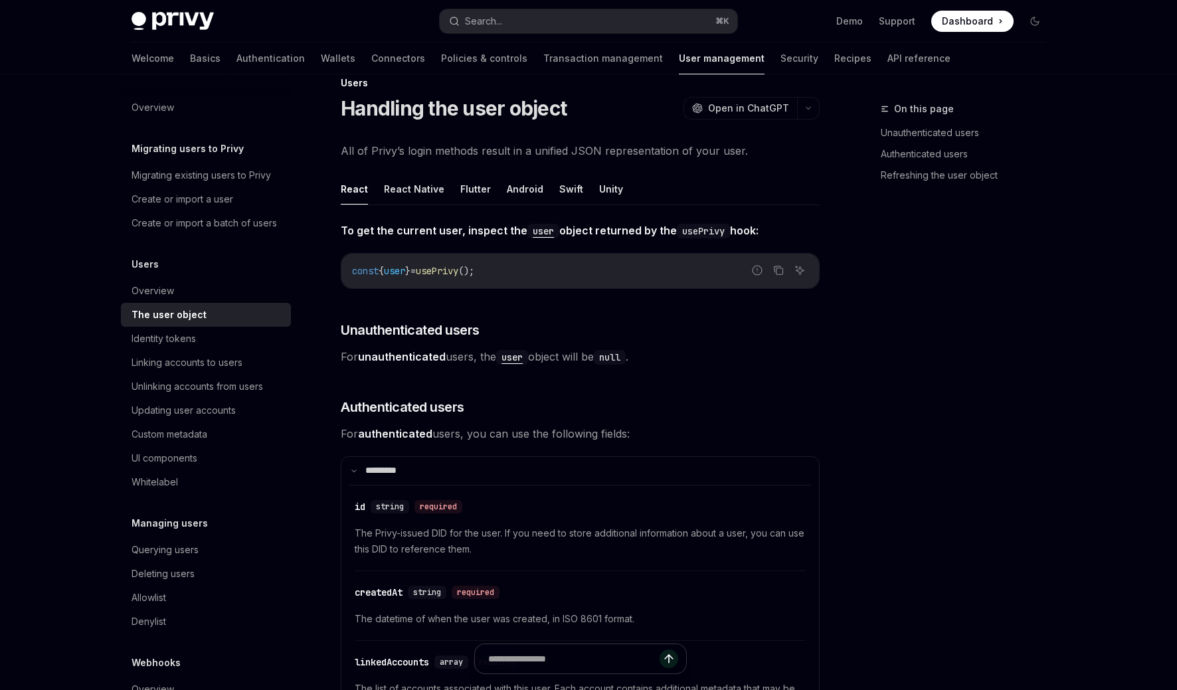
type textarea "*"
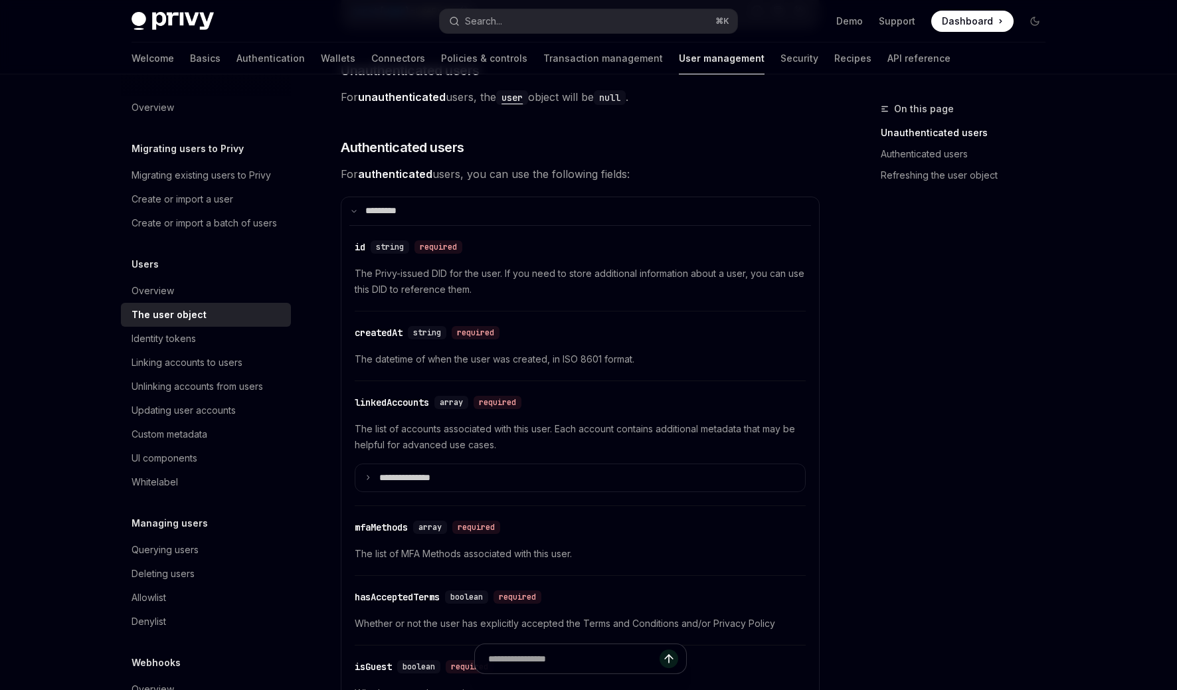
scroll to position [294, 0]
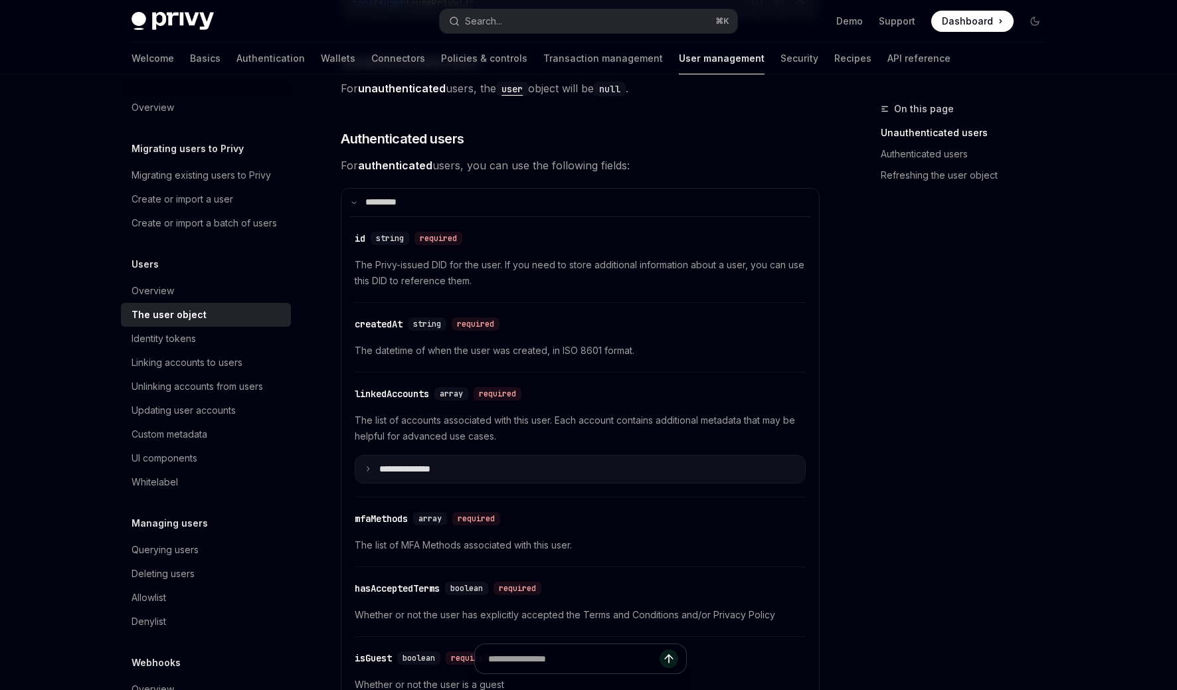
click at [402, 461] on summary "**********" at bounding box center [580, 470] width 450 height 28
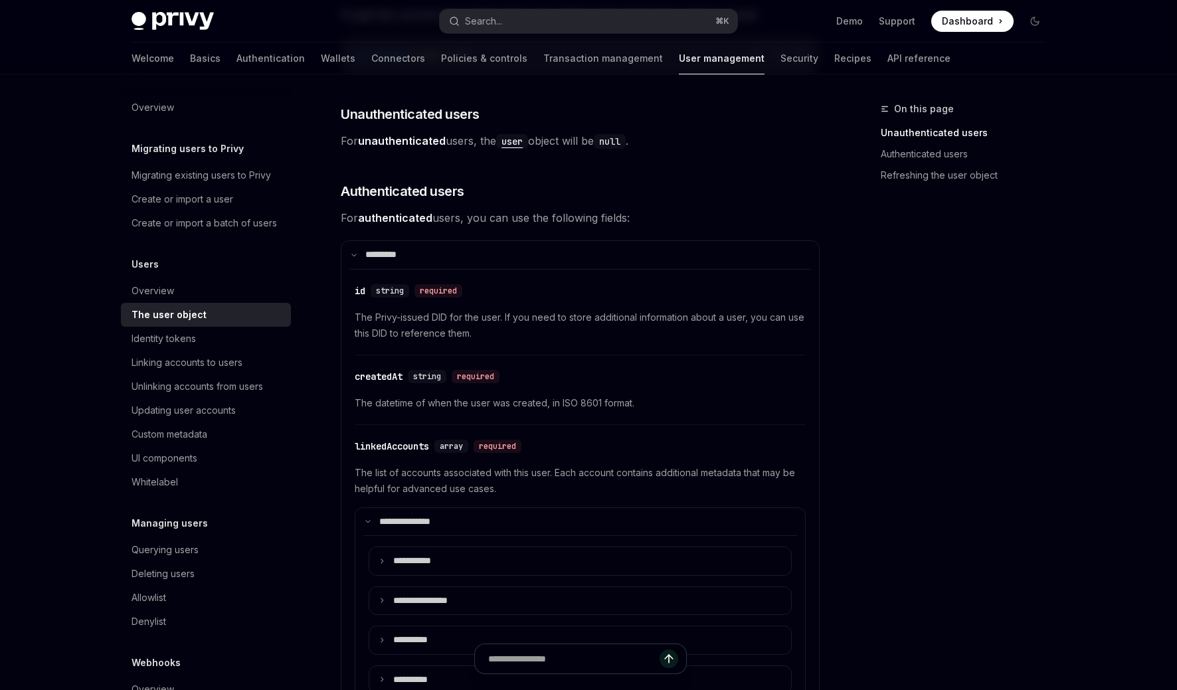
scroll to position [366, 0]
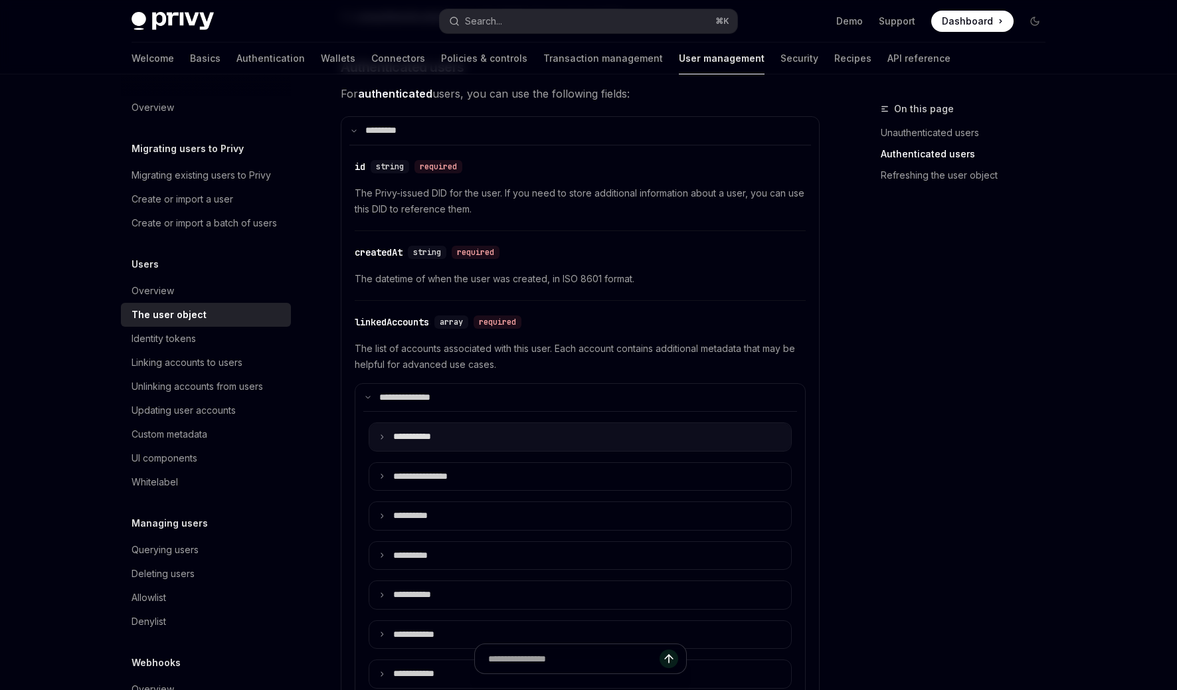
click at [428, 448] on summary "**** ******" at bounding box center [580, 437] width 422 height 28
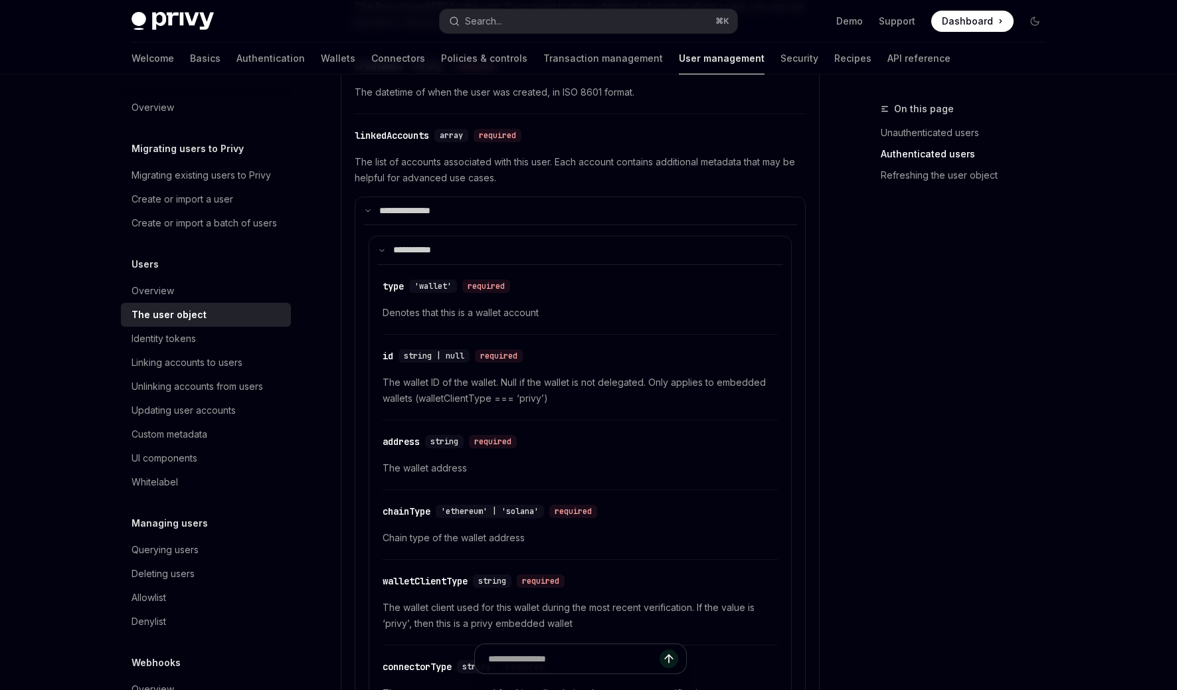
scroll to position [270, 0]
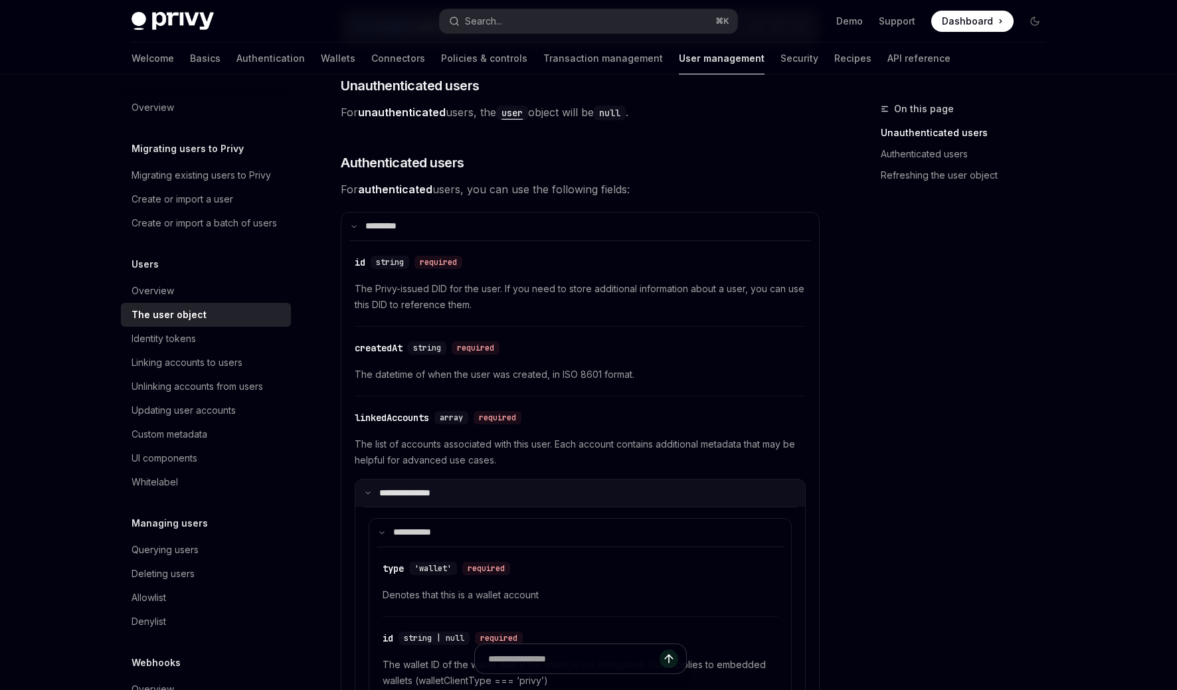
click at [388, 492] on p "**********" at bounding box center [413, 493] width 68 height 12
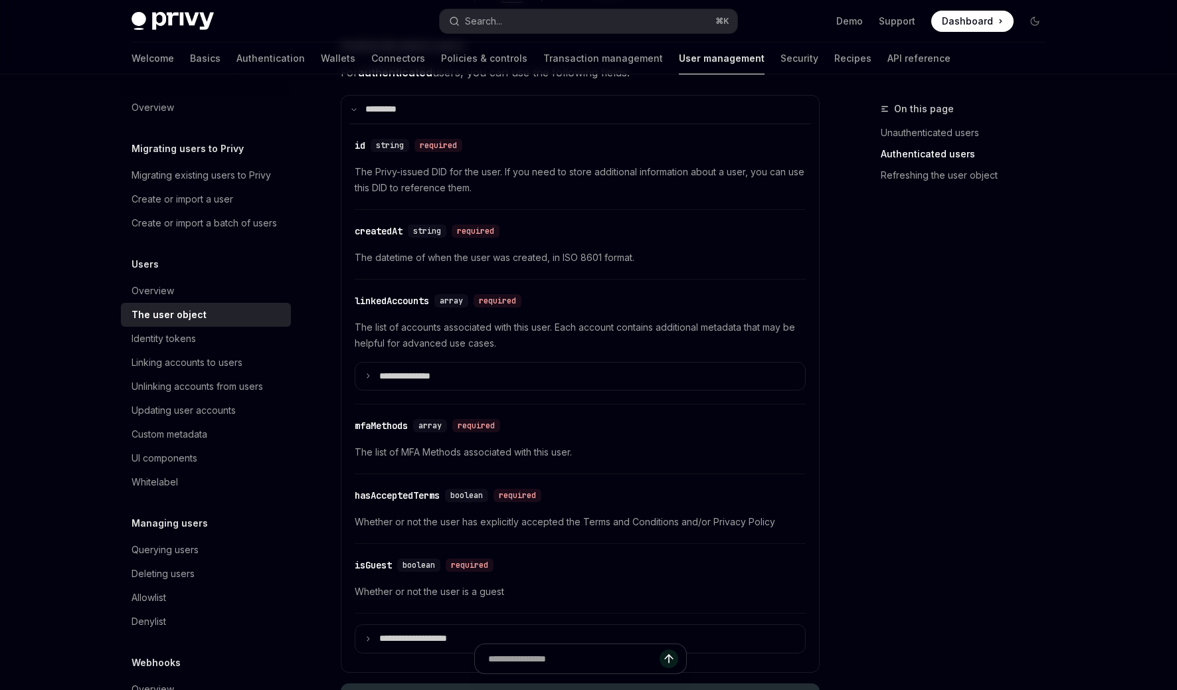
scroll to position [432, 0]
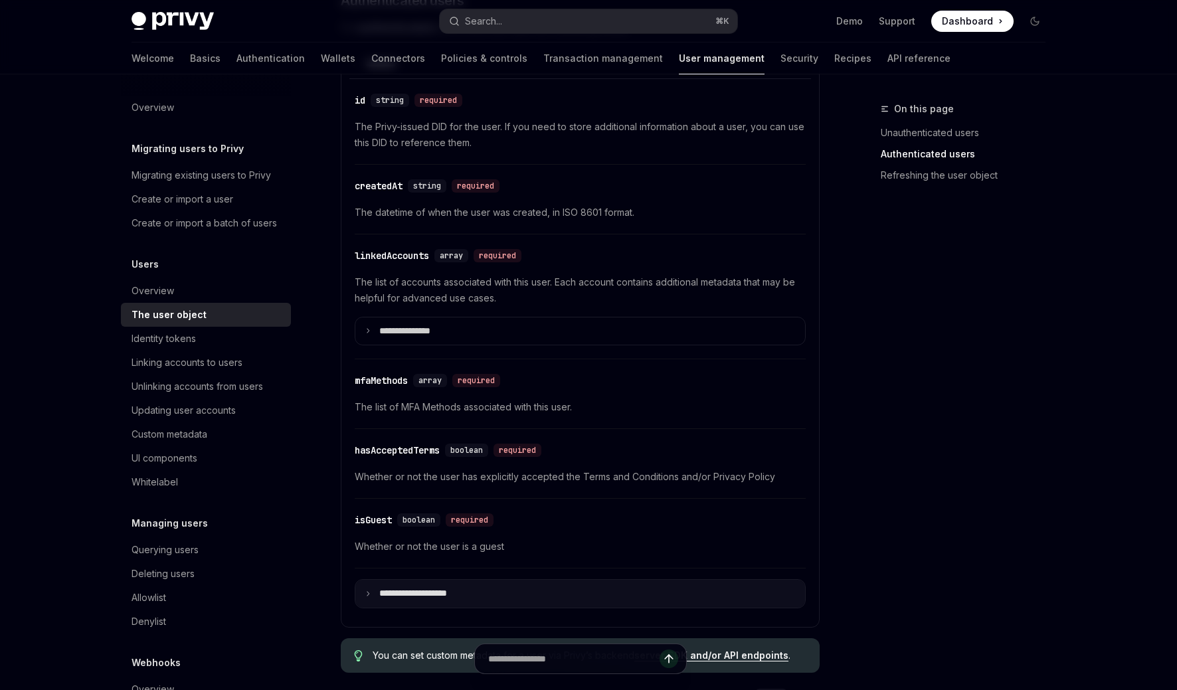
click at [432, 606] on summary "**********" at bounding box center [580, 594] width 450 height 28
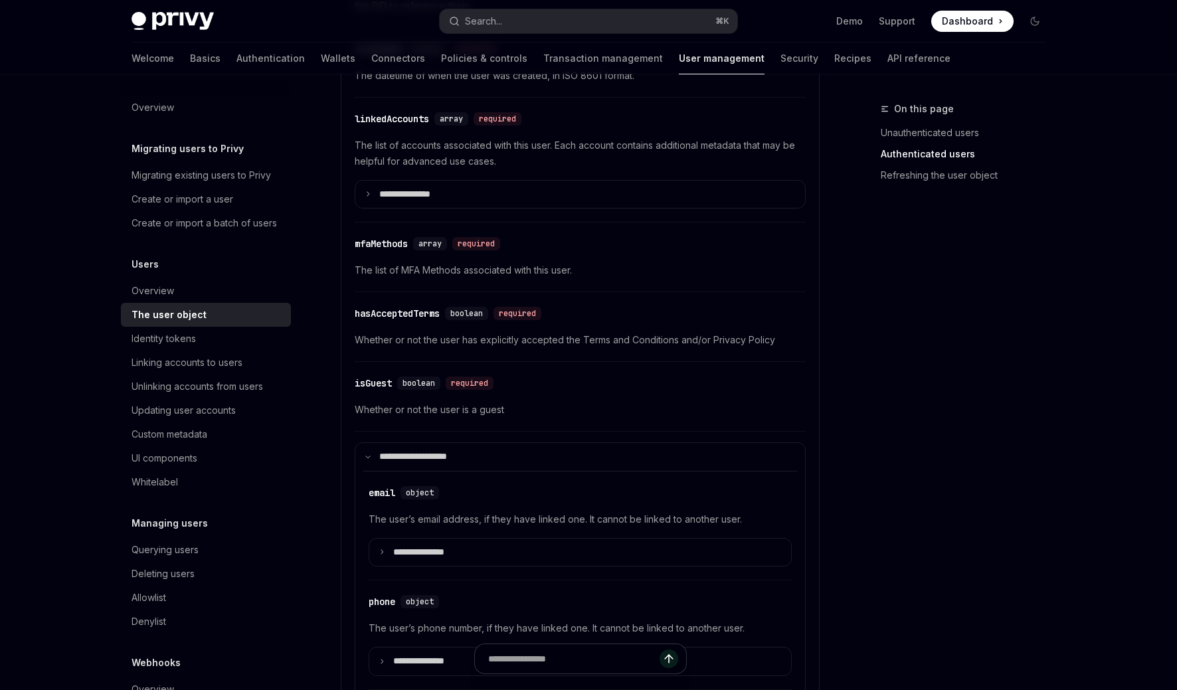
scroll to position [288, 0]
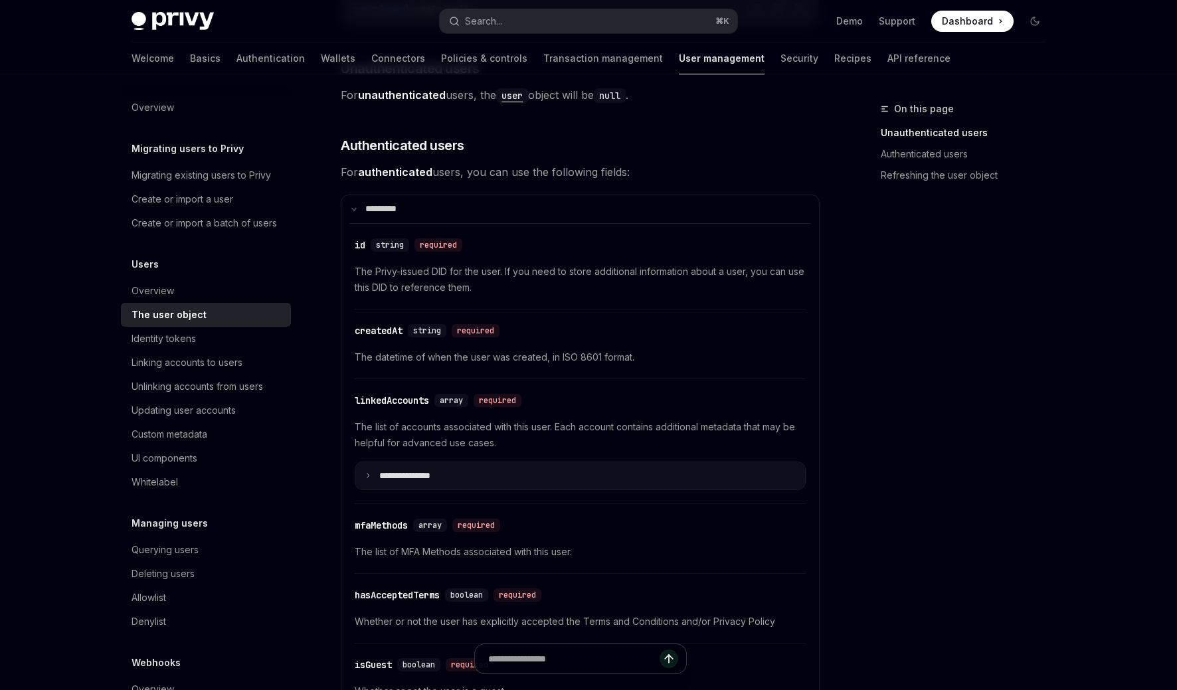
click at [446, 465] on summary "**********" at bounding box center [580, 476] width 450 height 28
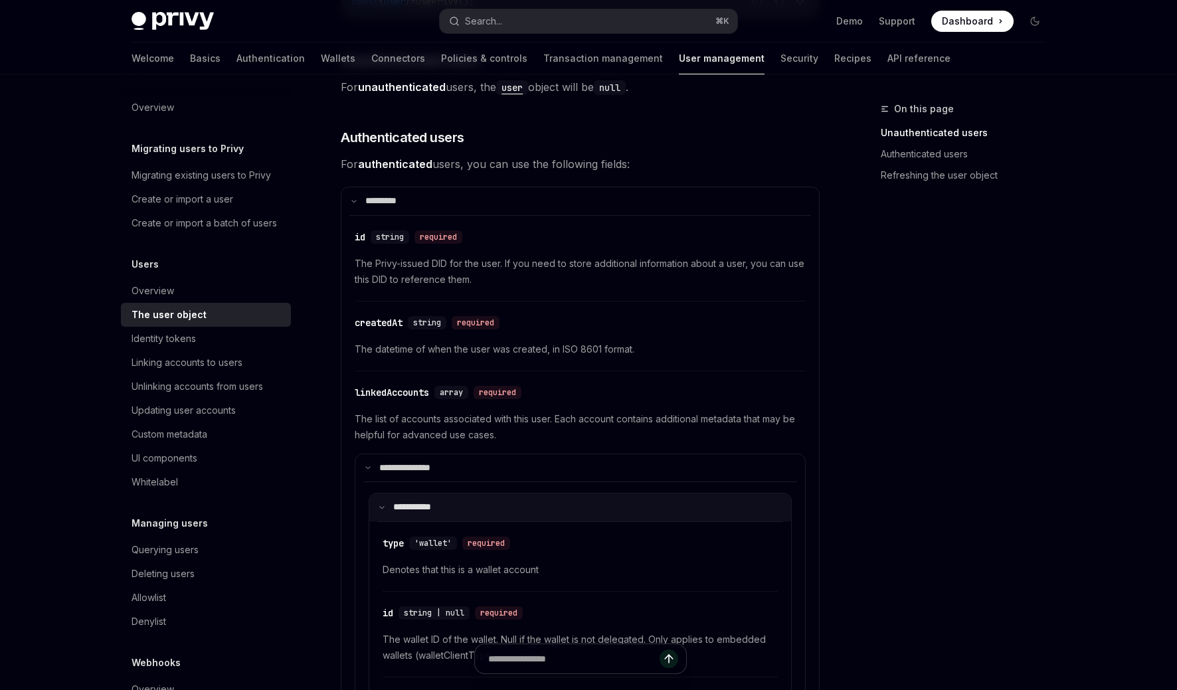
scroll to position [577, 0]
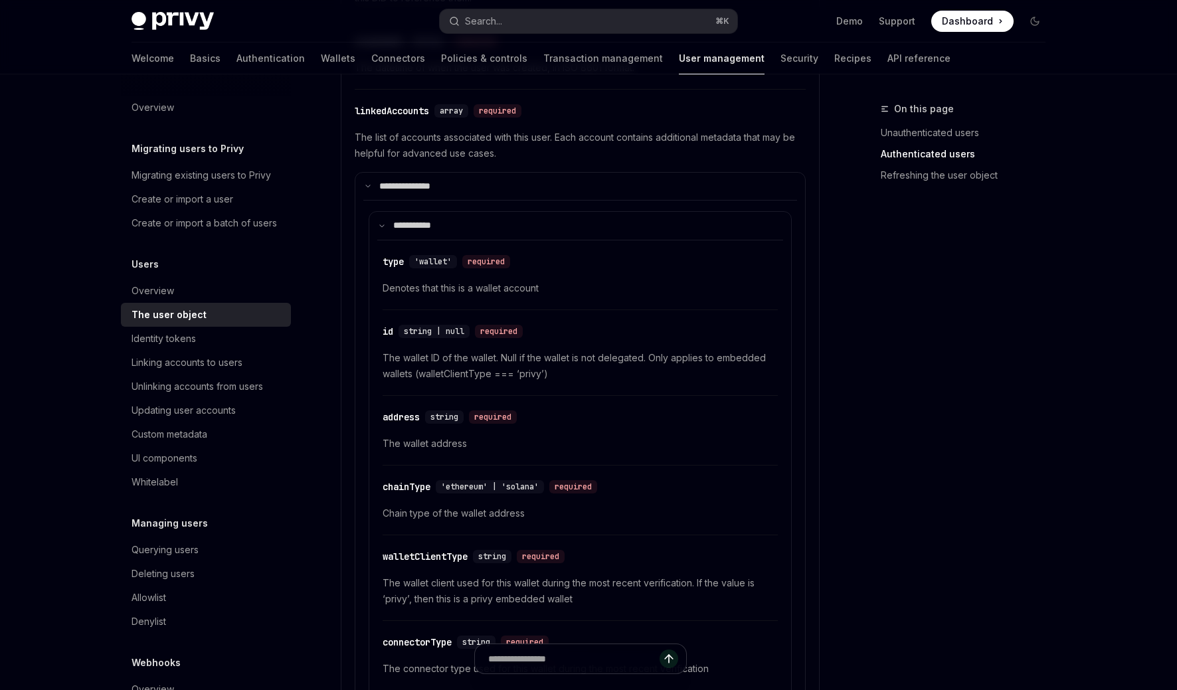
click at [448, 426] on div "​ address string required The wallet address" at bounding box center [579, 433] width 395 height 63
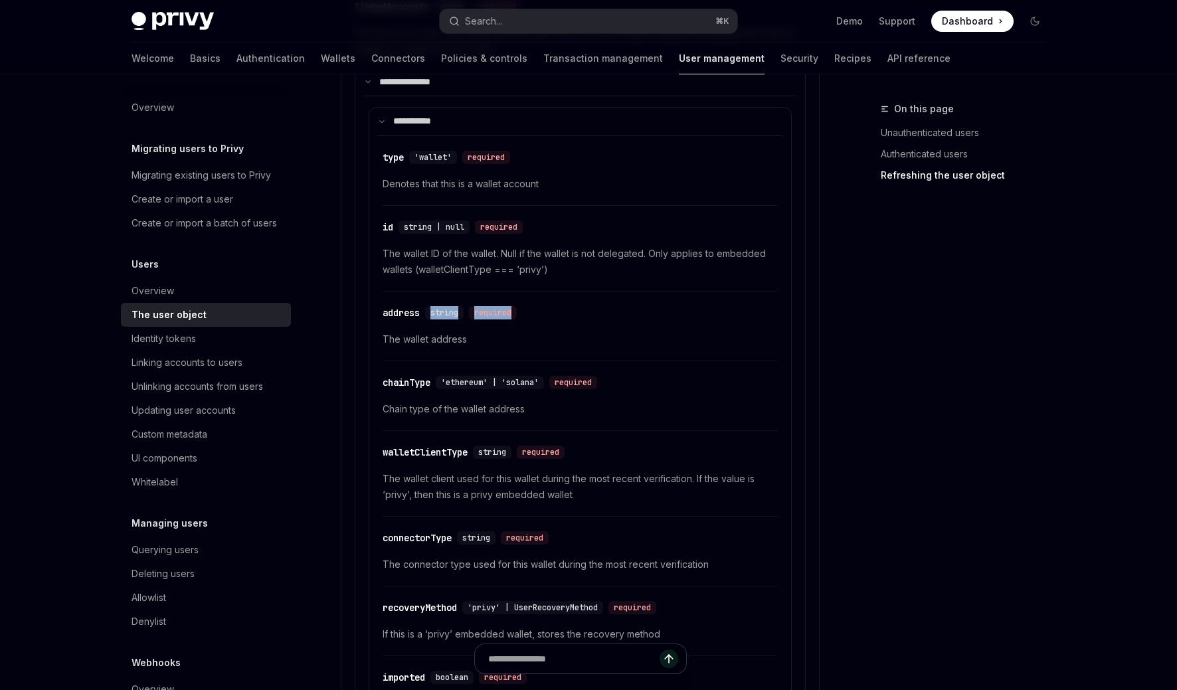
scroll to position [0, 0]
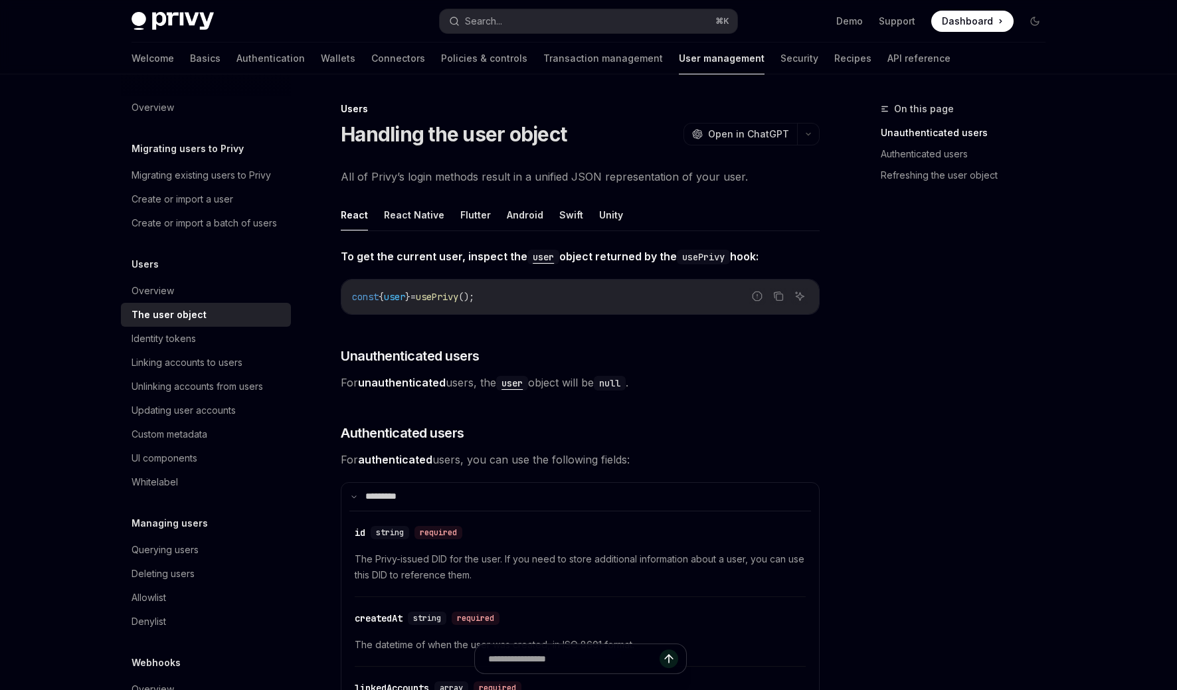
drag, startPoint x: 25, startPoint y: 327, endPoint x: 15, endPoint y: 319, distance: 12.2
